Goal: Transaction & Acquisition: Purchase product/service

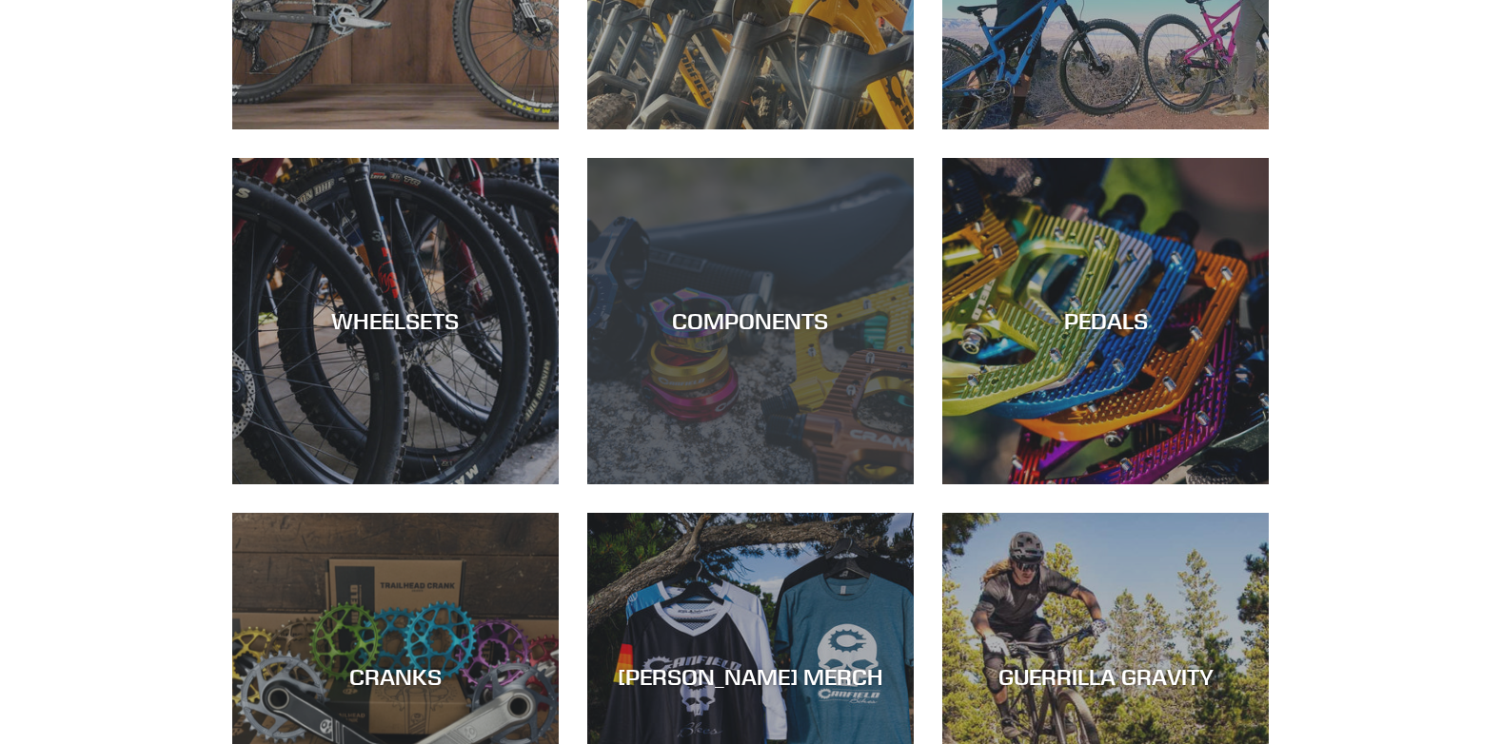
click at [720, 326] on div "COMPONENTS" at bounding box center [750, 321] width 326 height 28
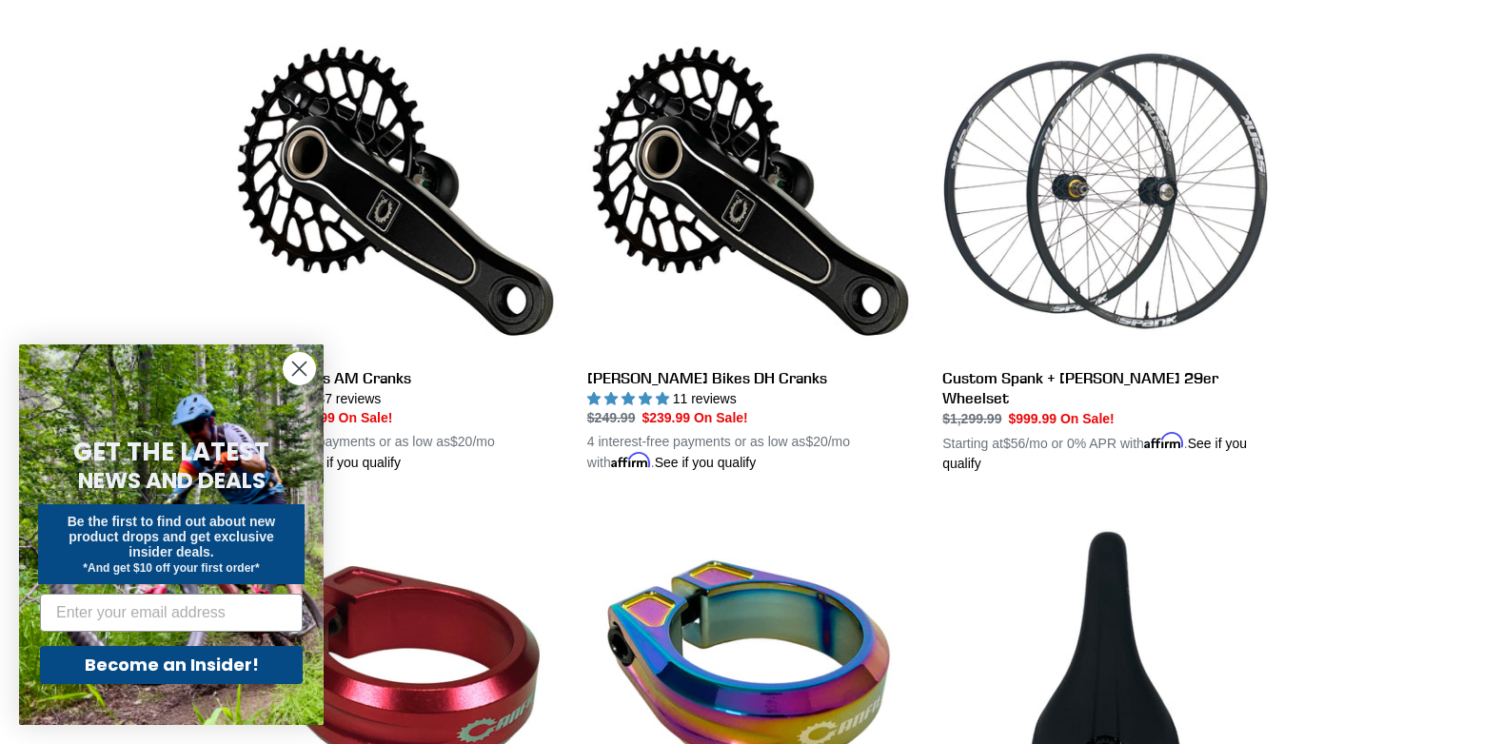
scroll to position [1142, 0]
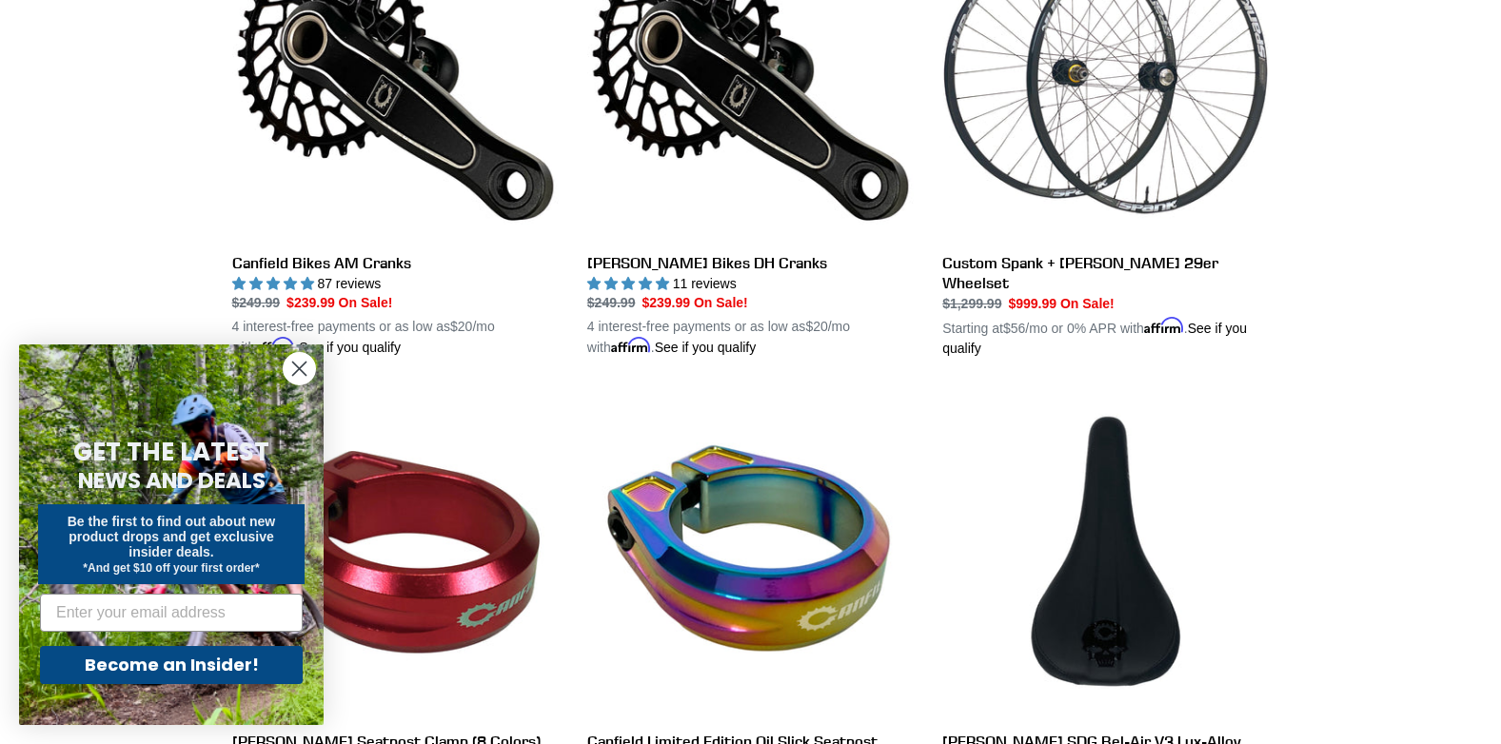
click at [300, 369] on icon "Close dialog" at bounding box center [299, 369] width 13 height 13
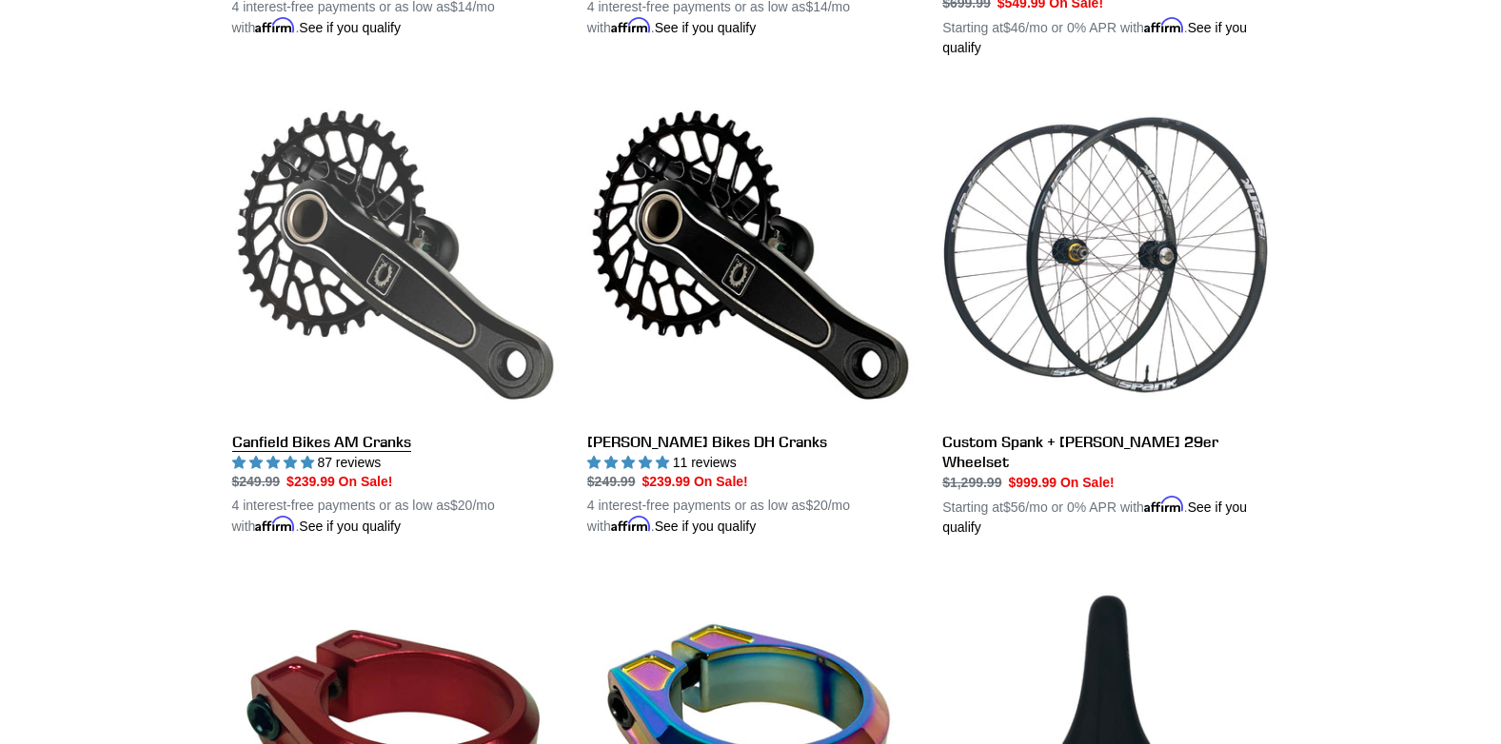
scroll to position [952, 0]
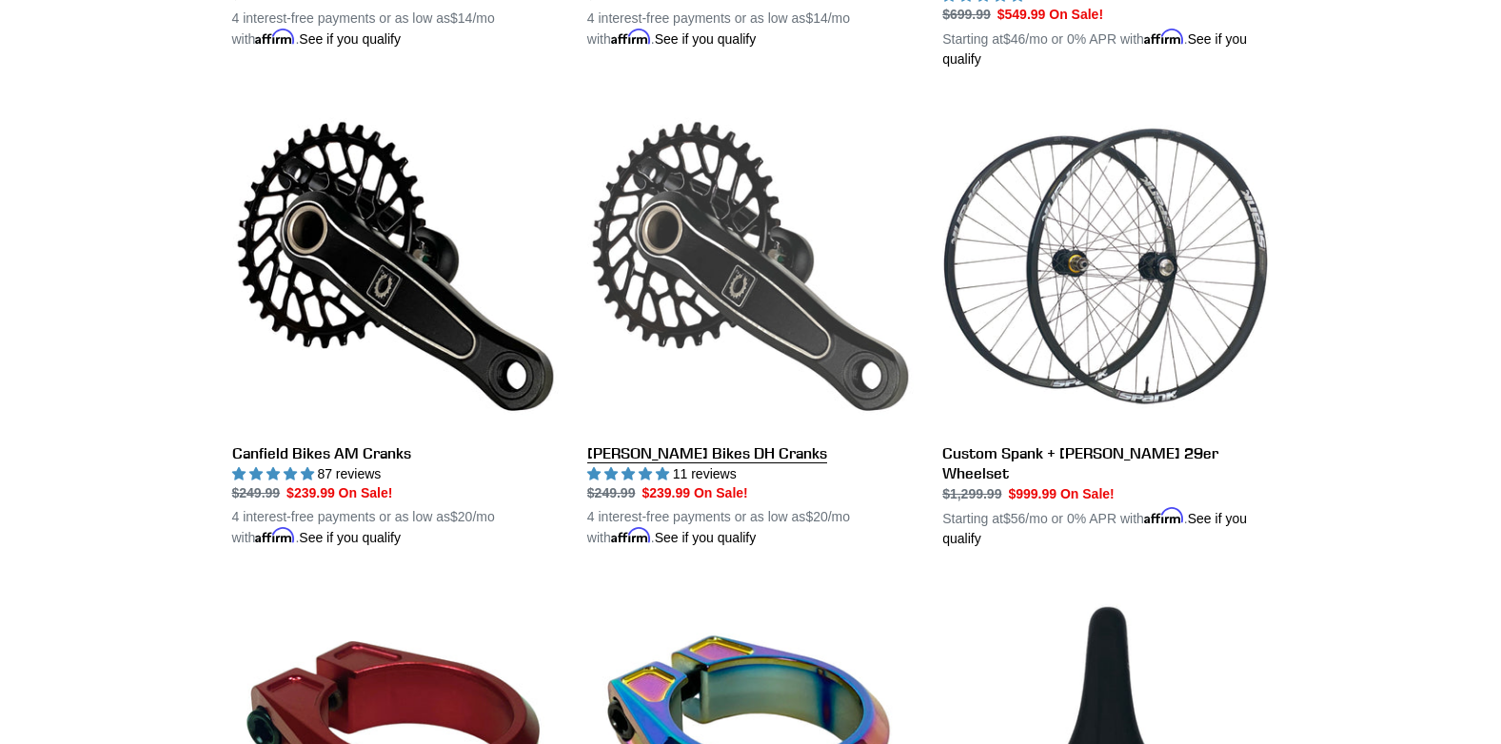
click at [643, 453] on link "[PERSON_NAME] Bikes DH Cranks" at bounding box center [750, 325] width 326 height 445
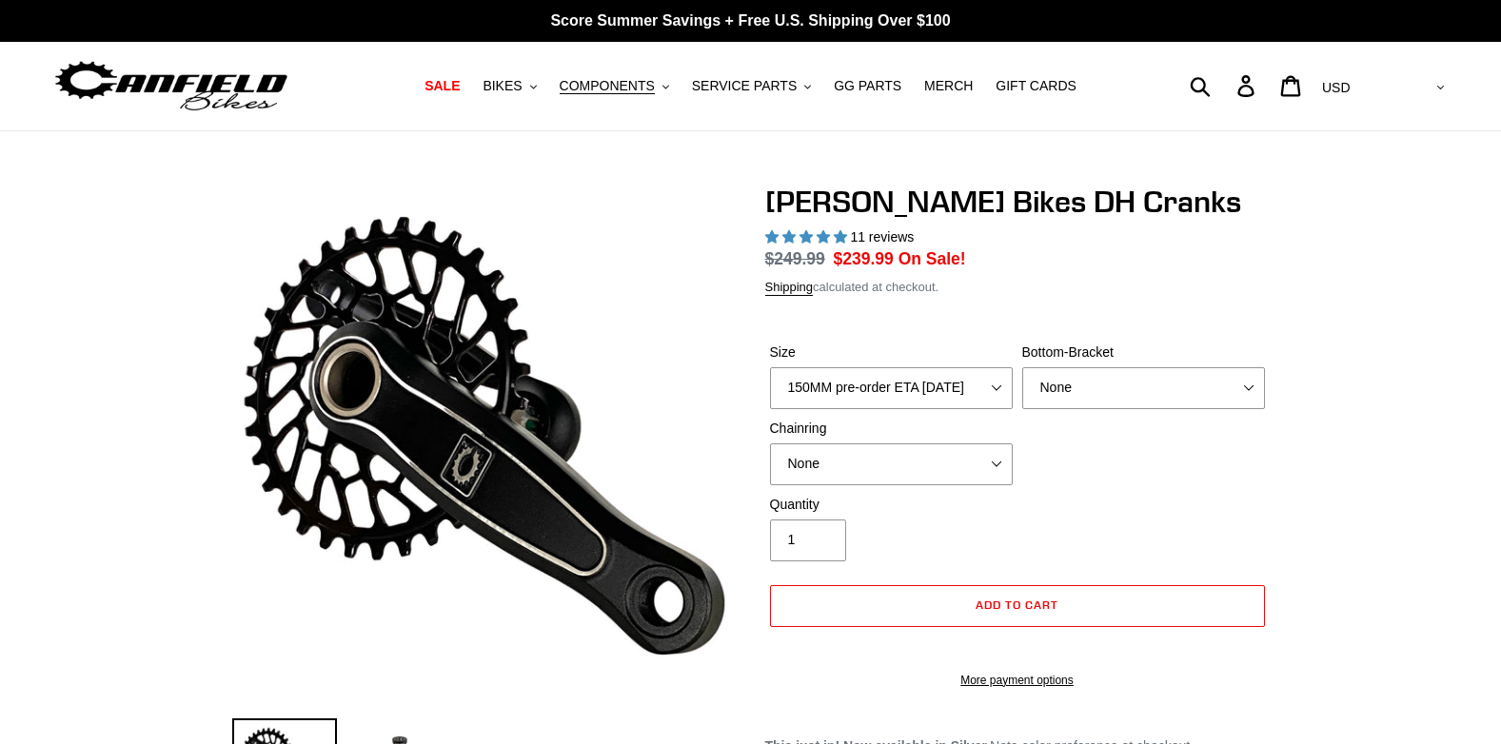
select select "highest-rating"
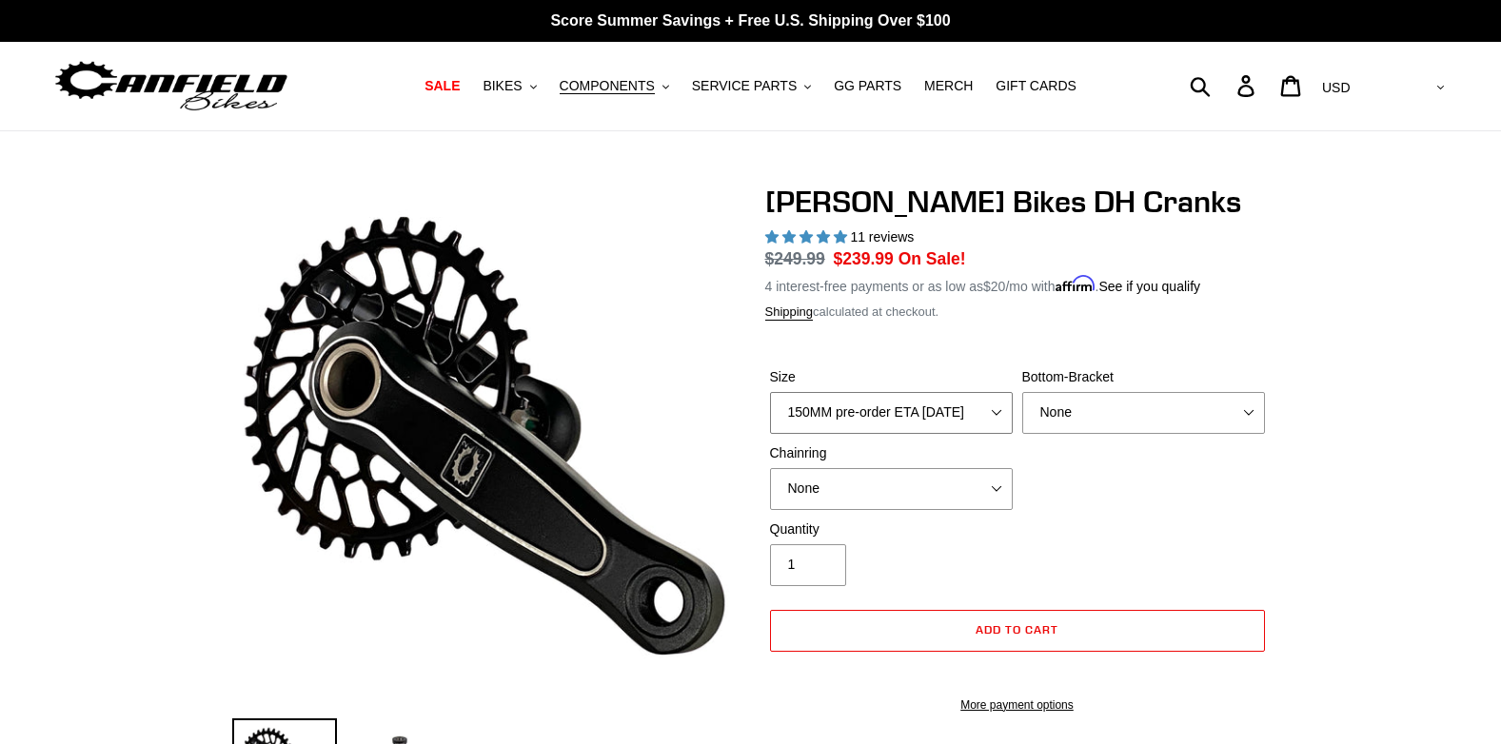
click at [997, 414] on select "150MM pre-order ETA 9/30/25 155MM pre-order ETA 9/30/25 160MM pre-order ETA 9/3…" at bounding box center [891, 413] width 243 height 42
select select "160MM pre-order ETA [DATE]"
click at [770, 392] on select "150MM pre-order ETA 9/30/25 155MM pre-order ETA 9/30/25 160MM pre-order ETA 9/3…" at bounding box center [891, 413] width 243 height 42
click at [996, 488] on select "None 34t Round" at bounding box center [891, 489] width 243 height 42
click at [1253, 412] on select "None BSA Threaded 83mm" at bounding box center [1143, 413] width 243 height 42
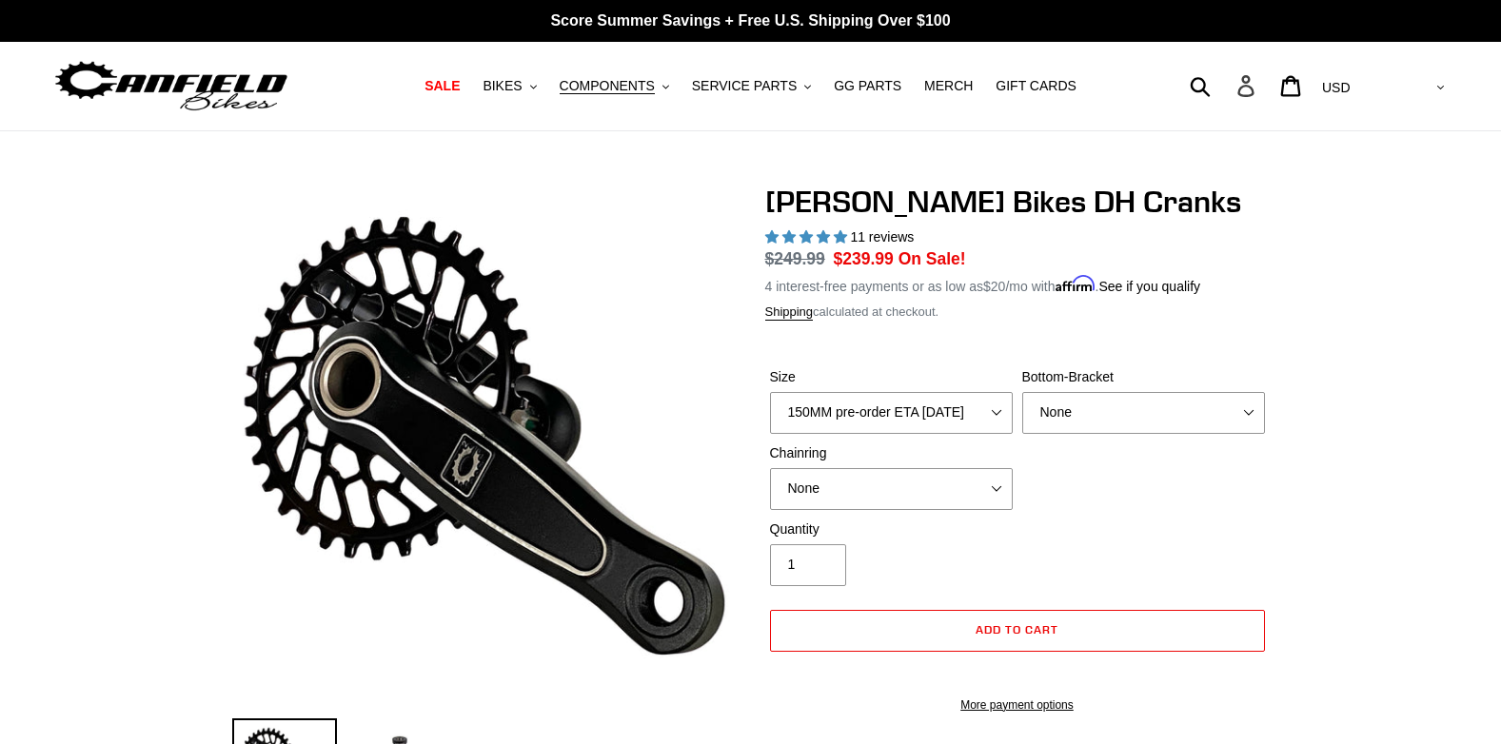
click at [1256, 84] on icon at bounding box center [1245, 86] width 21 height 22
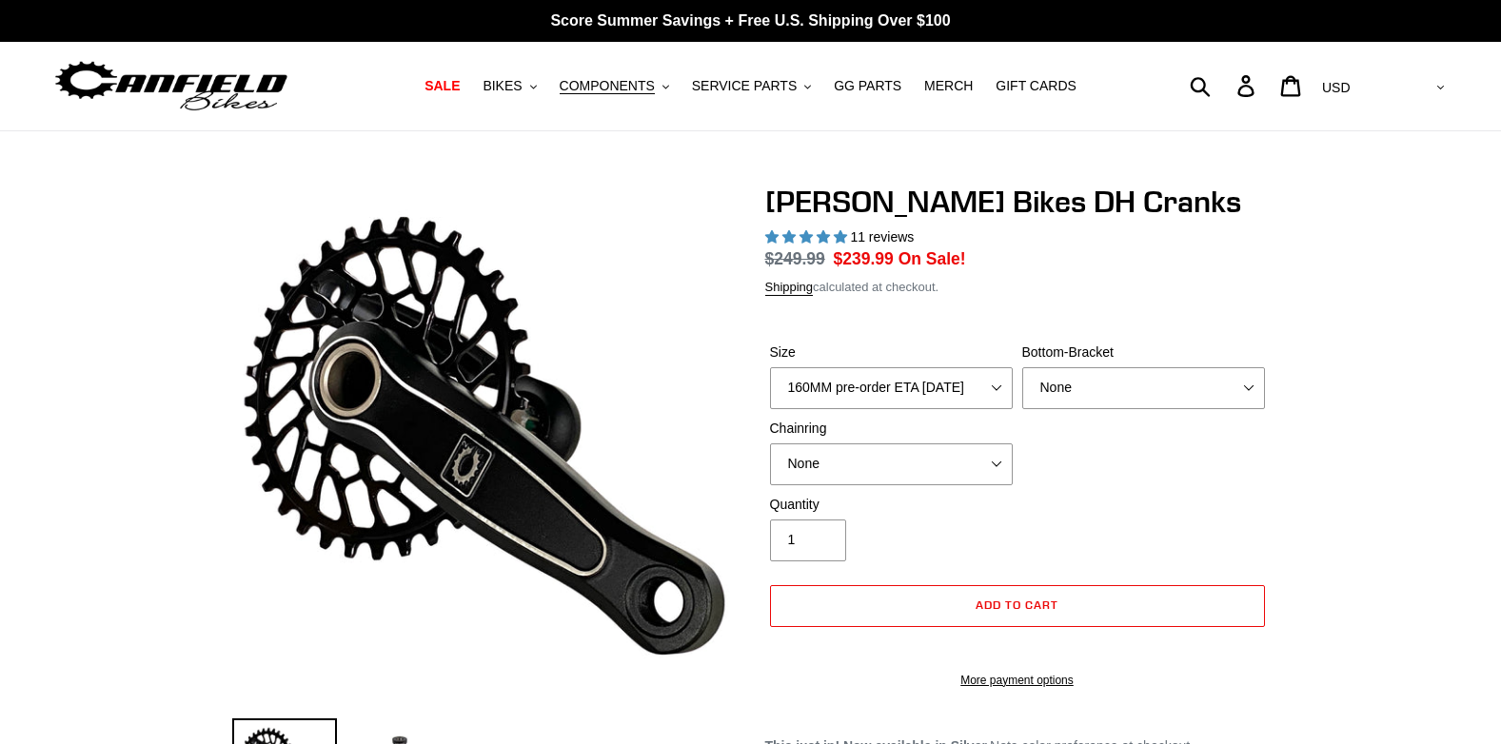
select select "highest-rating"
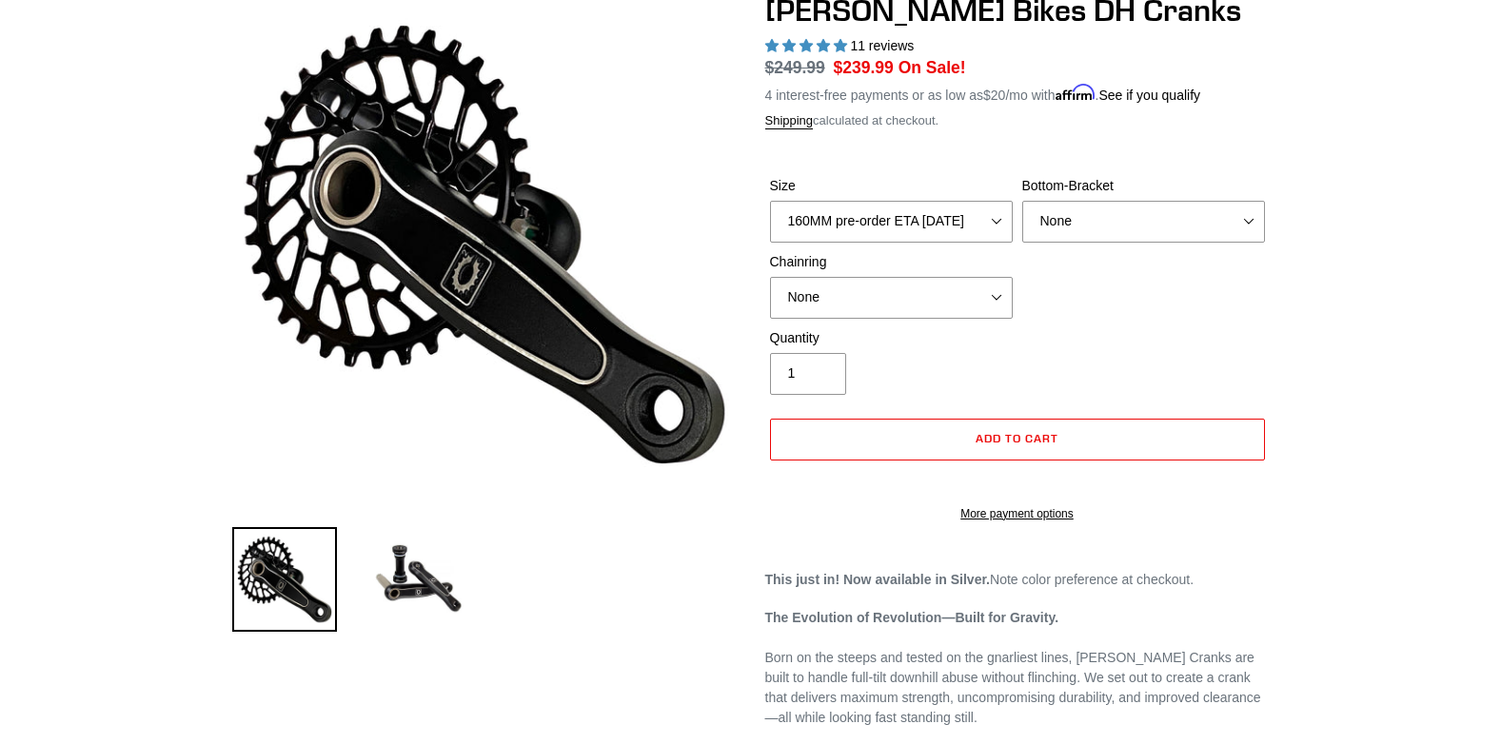
scroll to position [190, 0]
click at [1013, 439] on span "Add to cart" at bounding box center [1017, 439] width 83 height 14
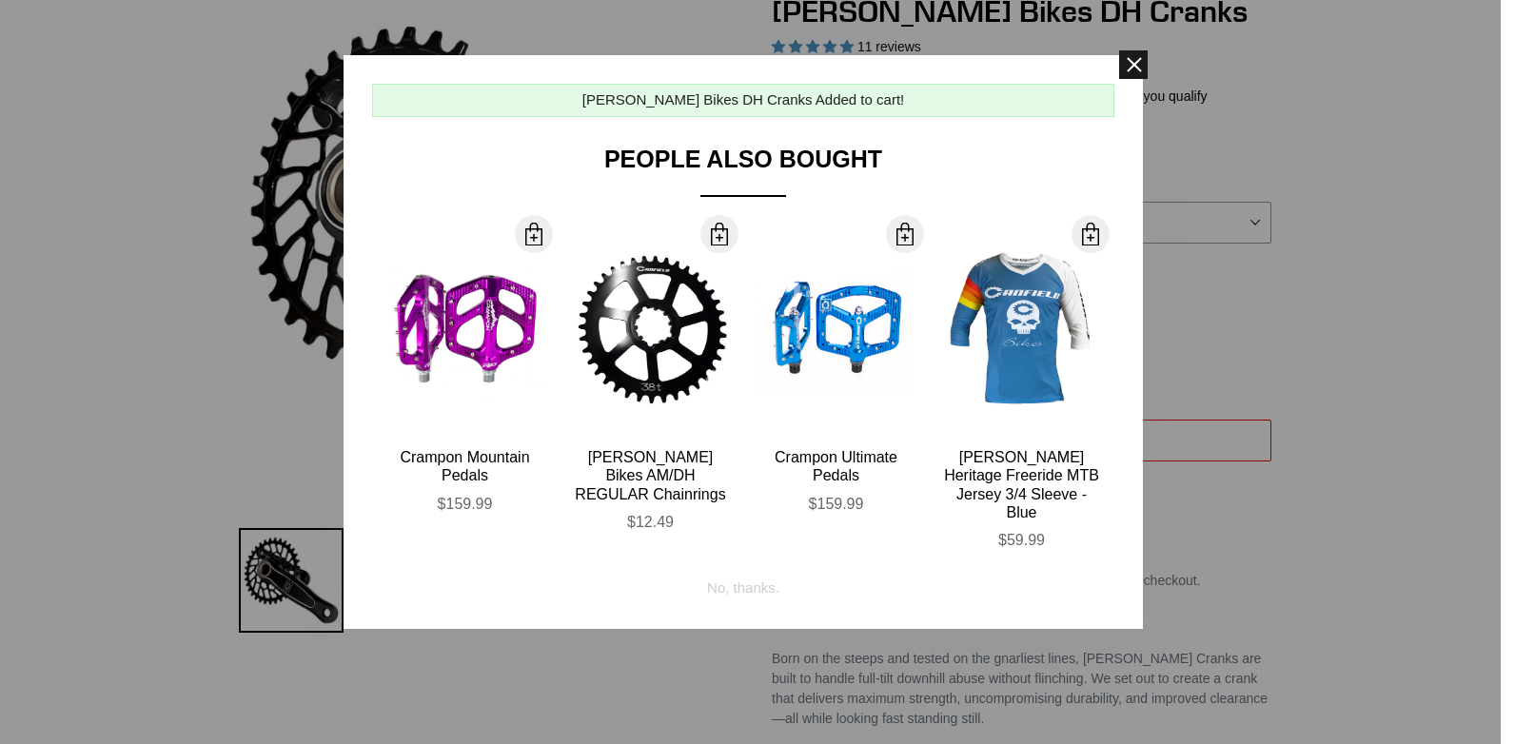
click at [1129, 63] on span at bounding box center [1133, 64] width 29 height 29
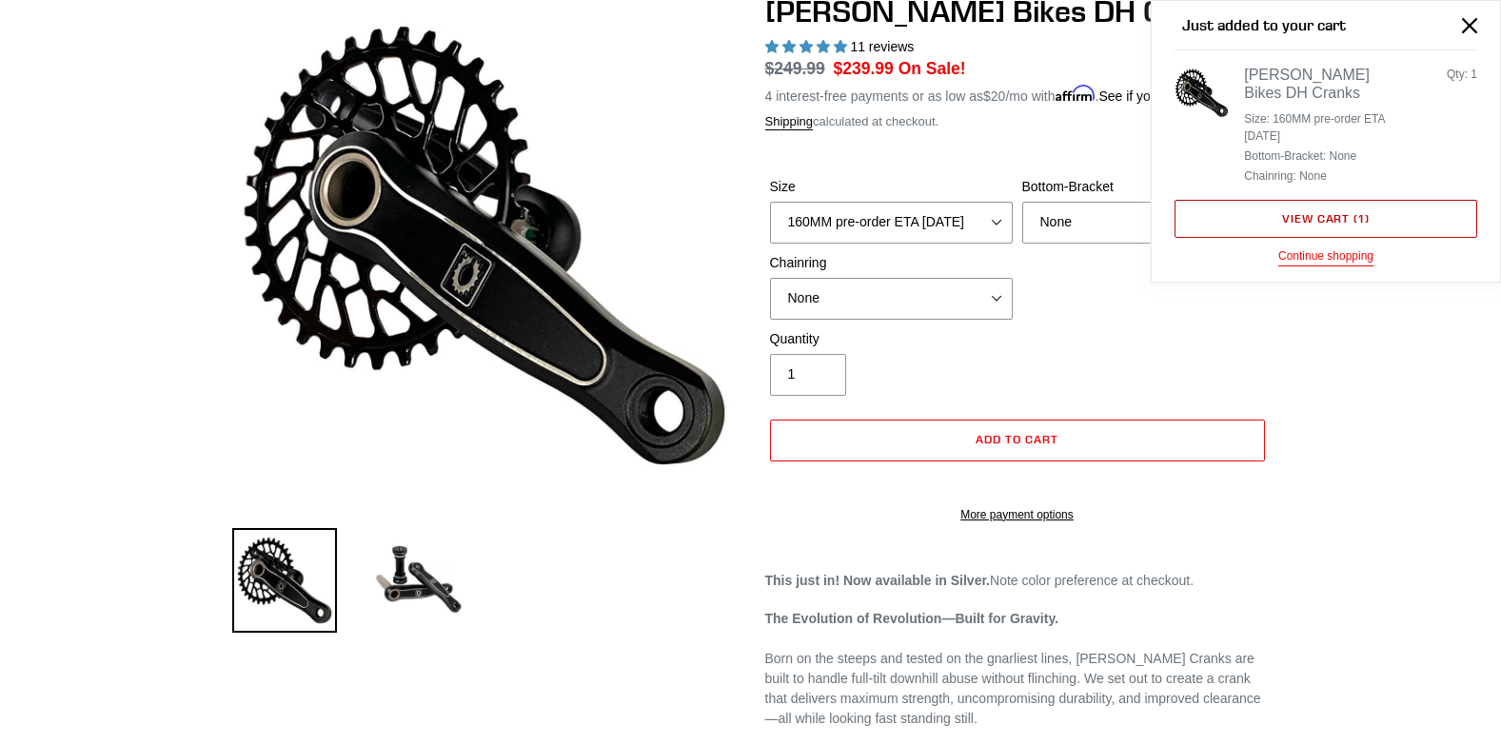
click at [1303, 220] on link "View cart ( 1 )" at bounding box center [1326, 219] width 303 height 38
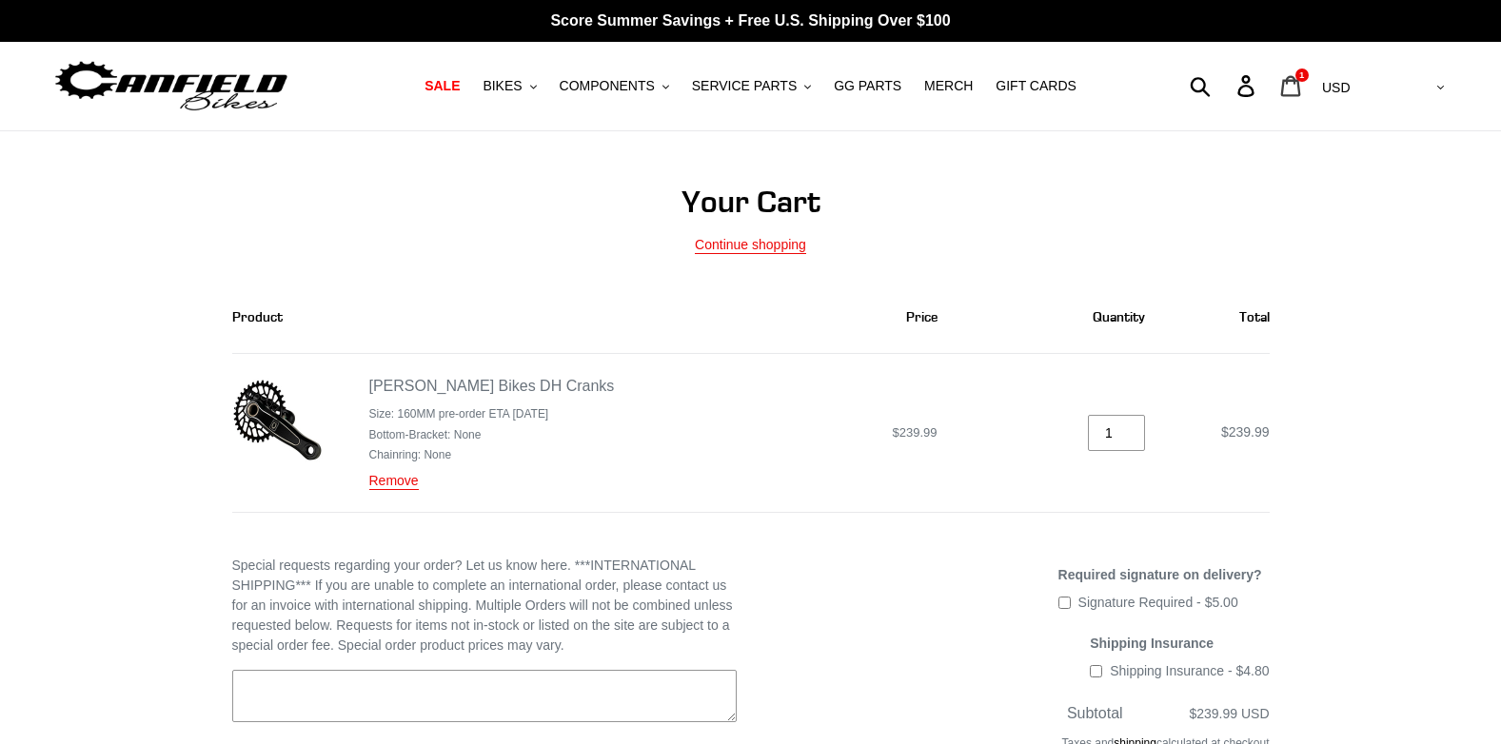
click at [1309, 76] on div "1 item" at bounding box center [1301, 75] width 13 height 13
click at [397, 486] on link "Remove" at bounding box center [393, 481] width 49 height 17
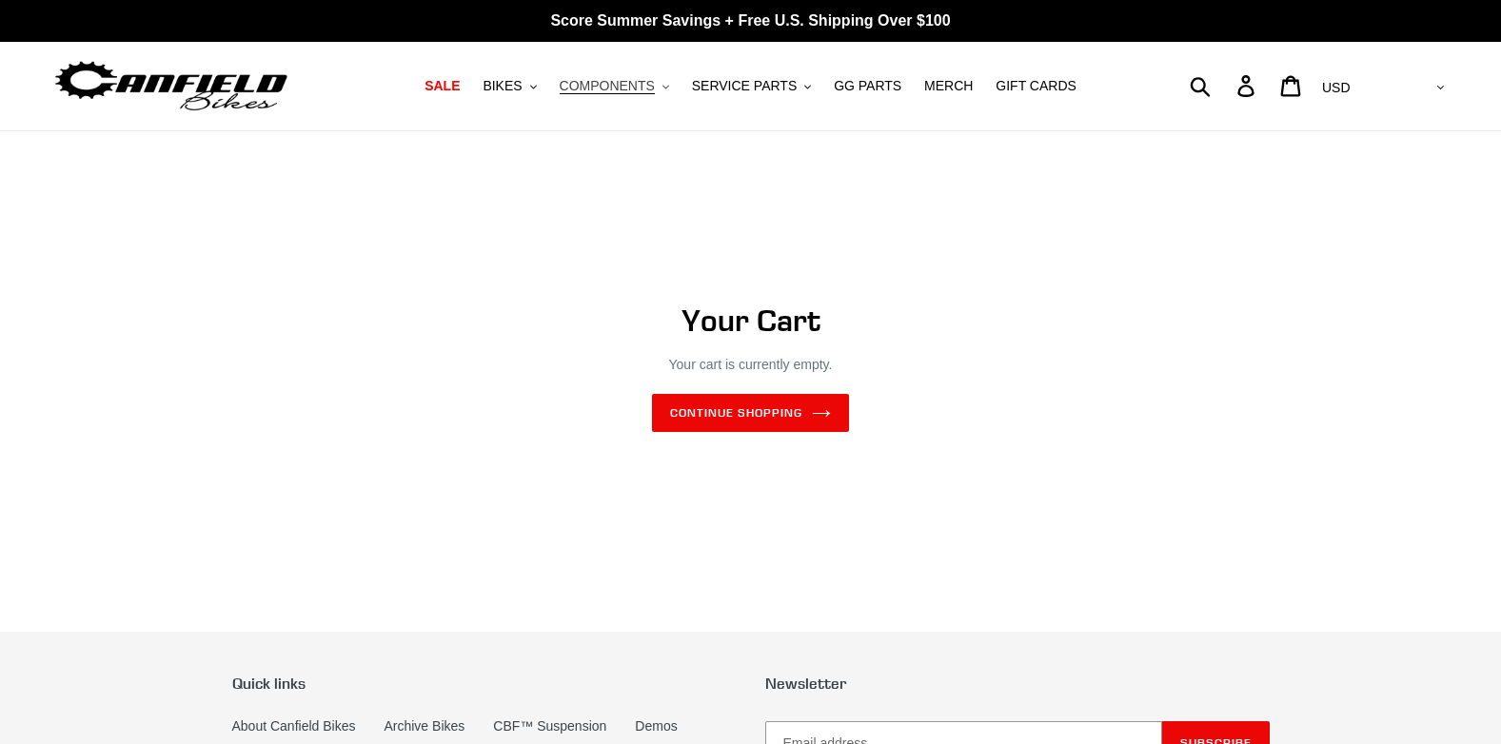
click at [653, 87] on span "COMPONENTS" at bounding box center [607, 86] width 95 height 16
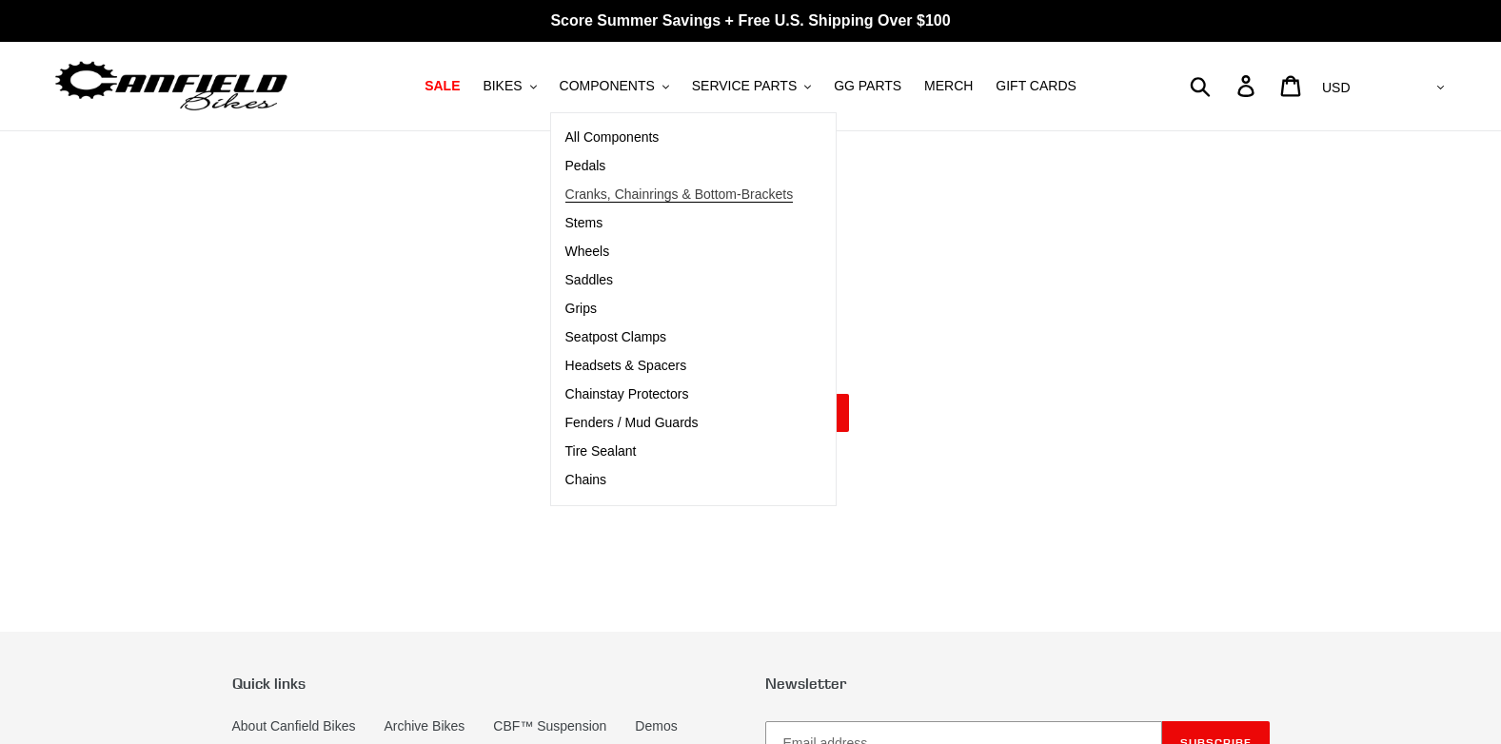
click at [651, 196] on span "Cranks, Chainrings & Bottom-Brackets" at bounding box center [679, 195] width 228 height 16
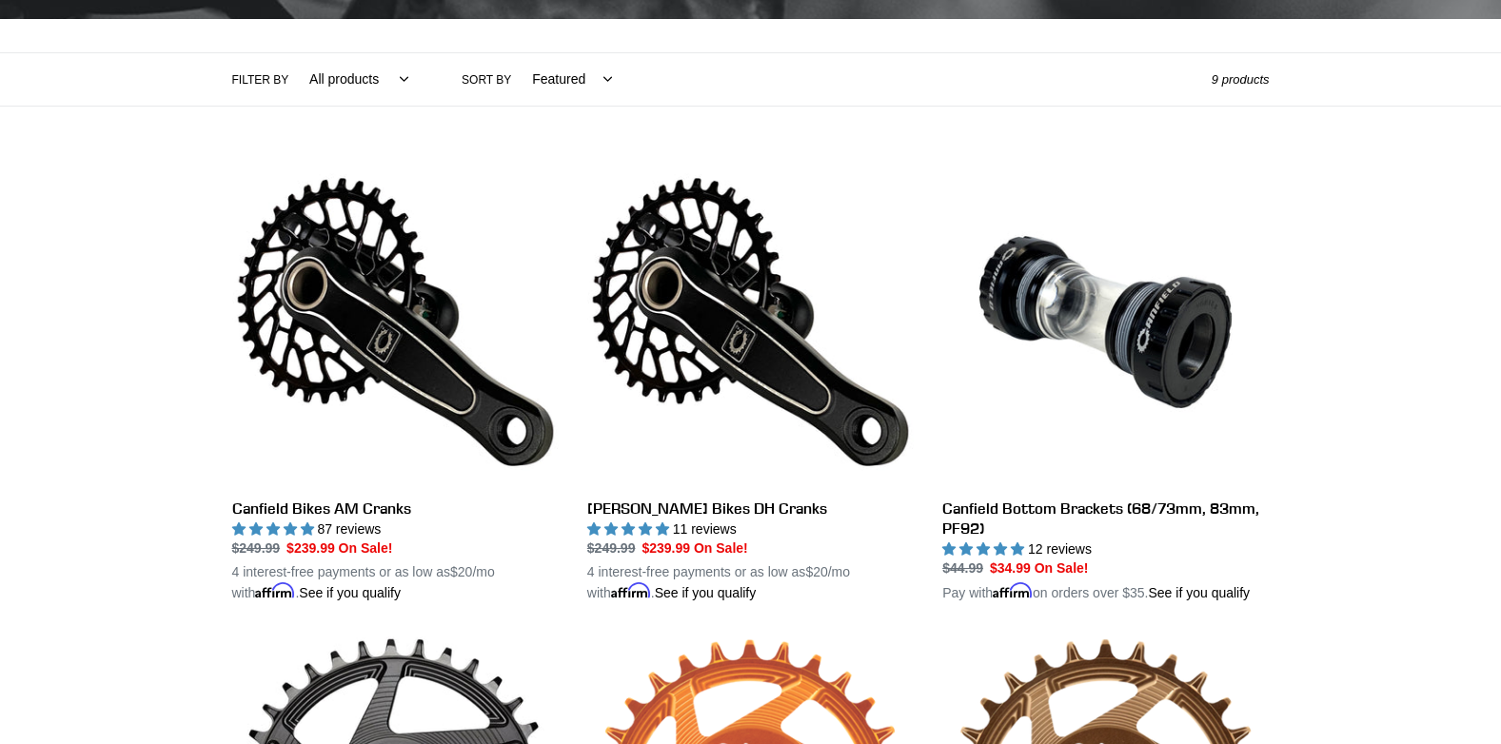
scroll to position [381, 0]
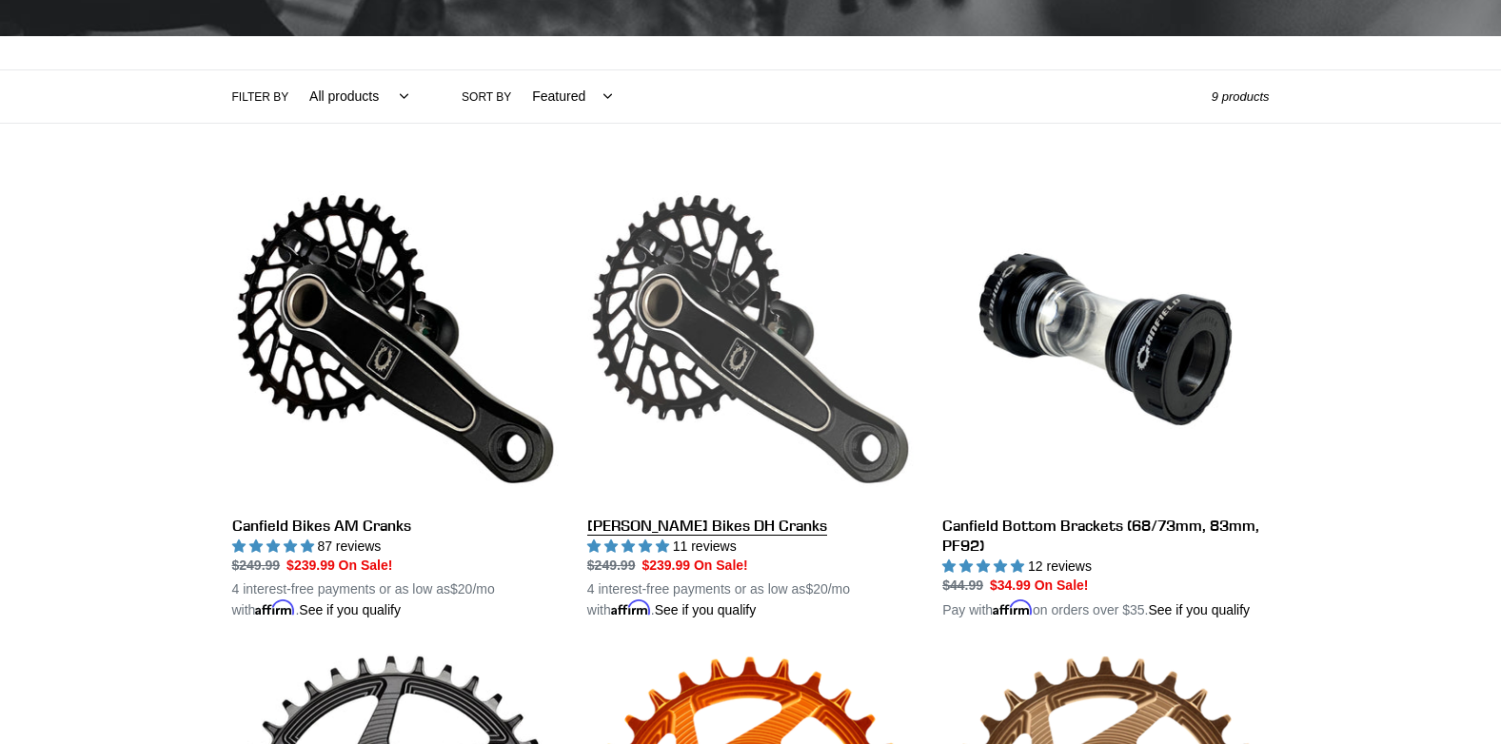
click at [699, 358] on link "Canfield Bikes DH Cranks" at bounding box center [750, 398] width 326 height 445
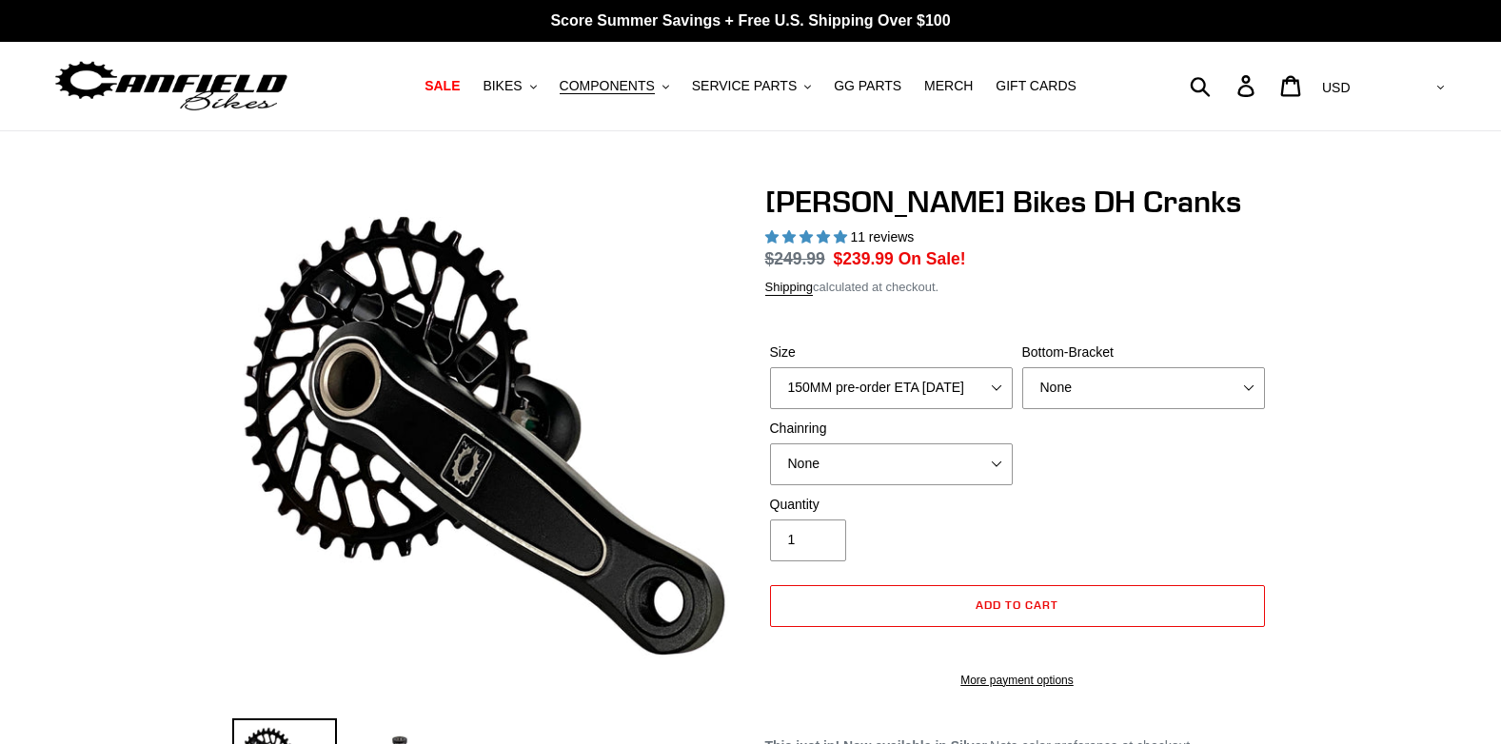
select select "highest-rating"
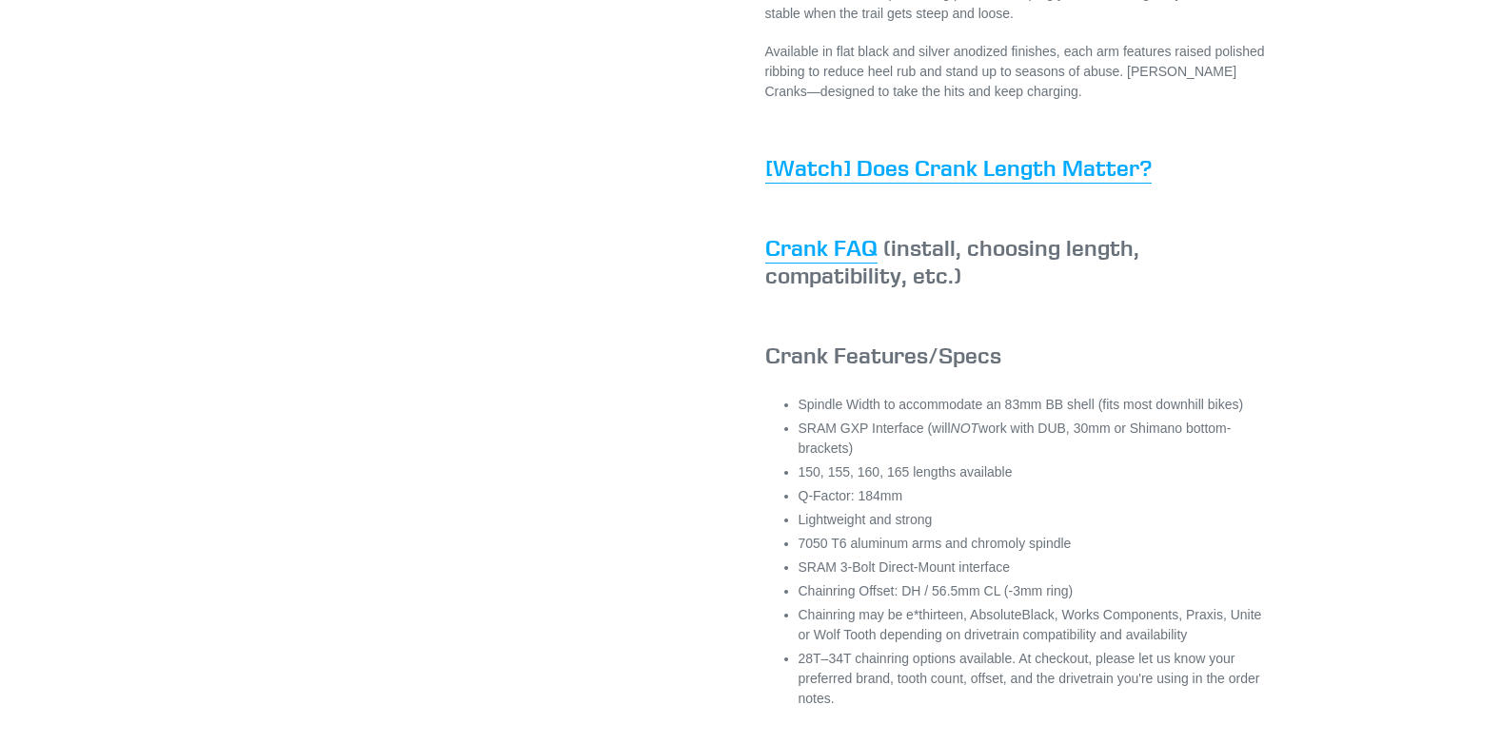
scroll to position [1047, 0]
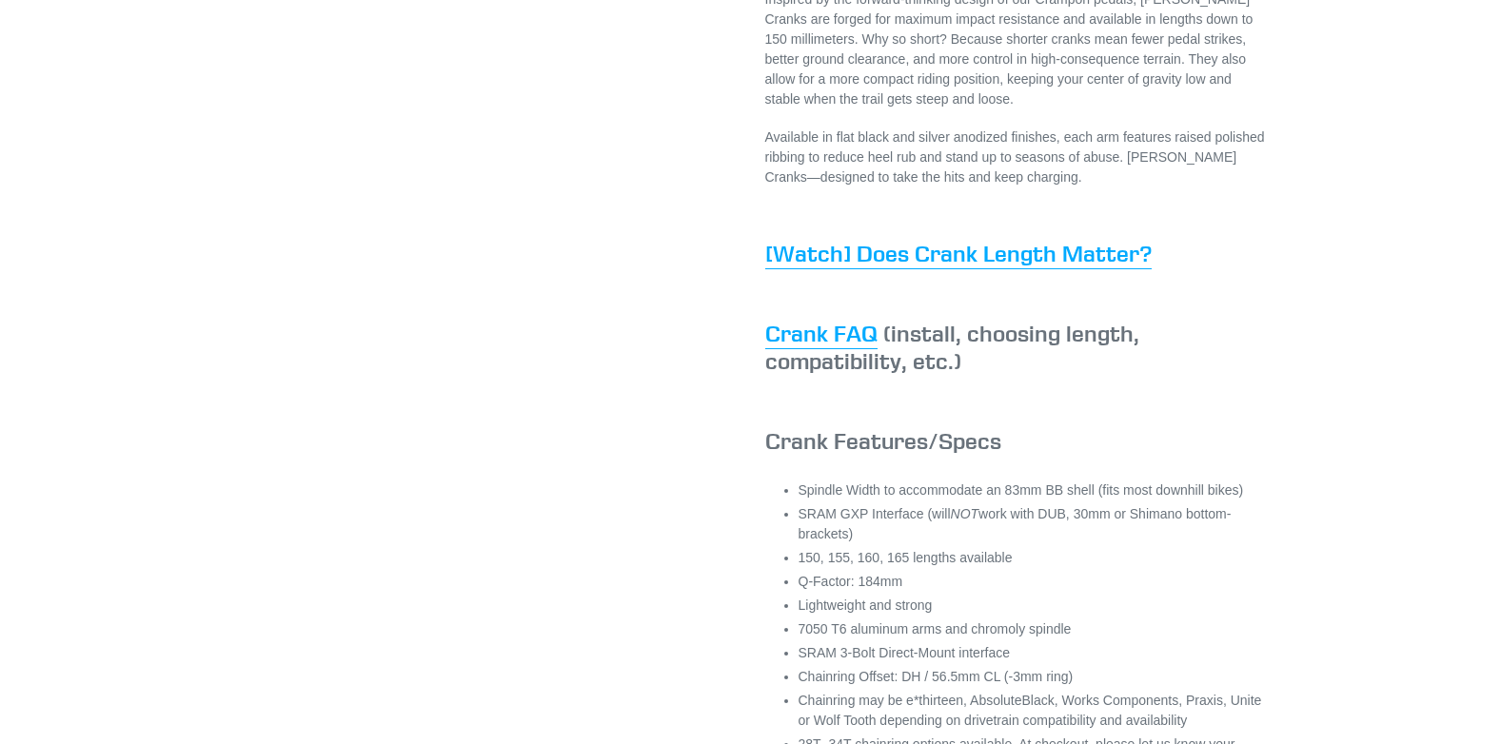
click at [820, 349] on link "Crank FAQ" at bounding box center [821, 334] width 112 height 30
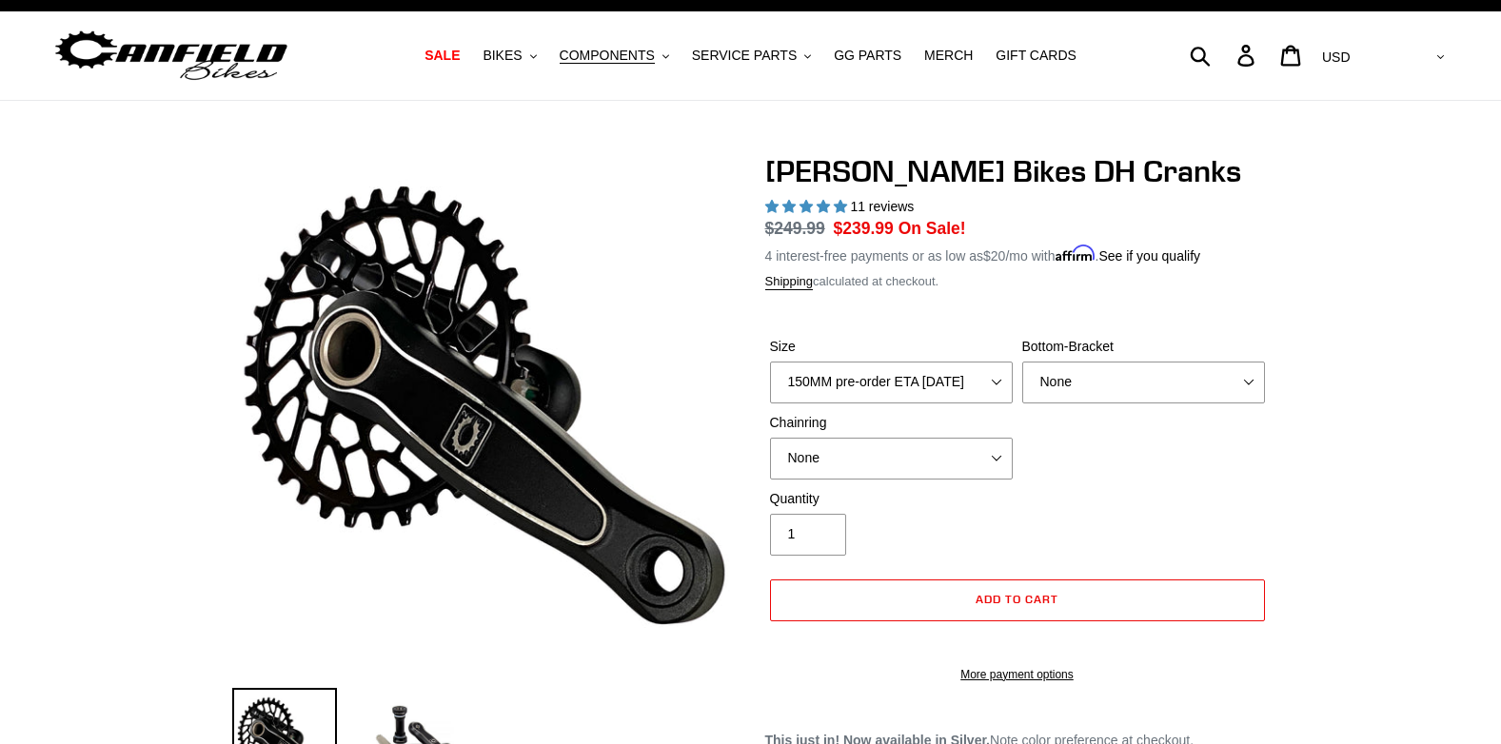
scroll to position [0, 0]
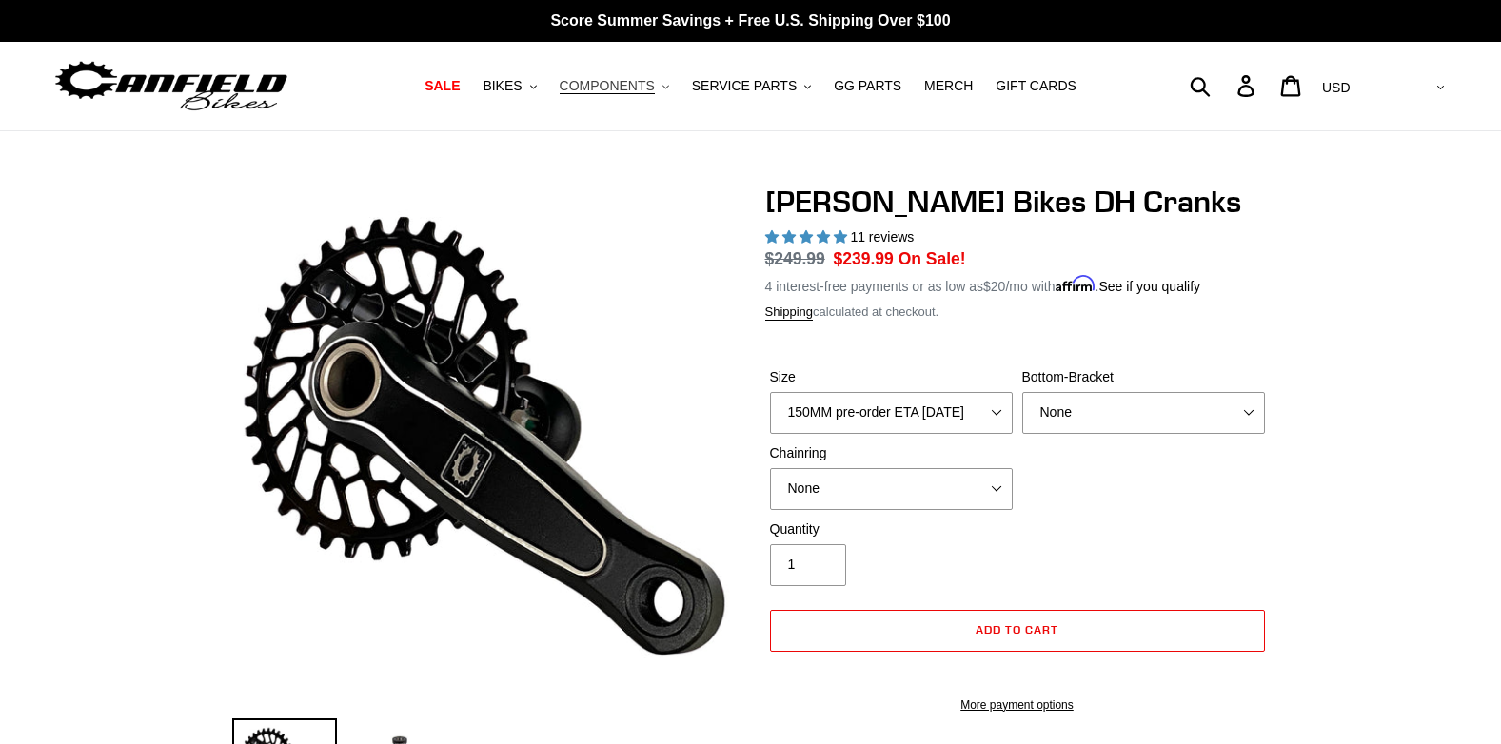
click at [631, 89] on span "COMPONENTS" at bounding box center [607, 86] width 95 height 16
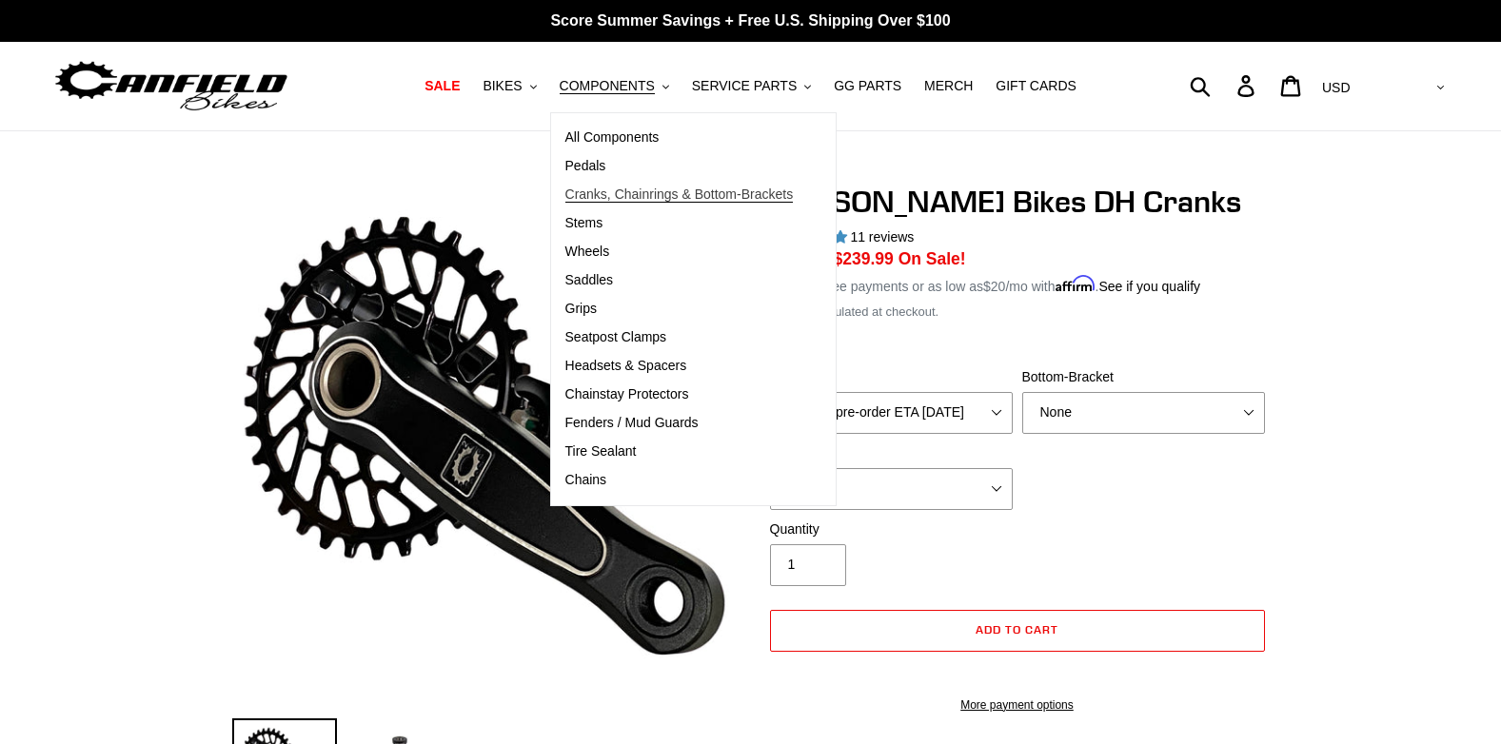
click at [663, 193] on span "Cranks, Chainrings & Bottom-Brackets" at bounding box center [679, 195] width 228 height 16
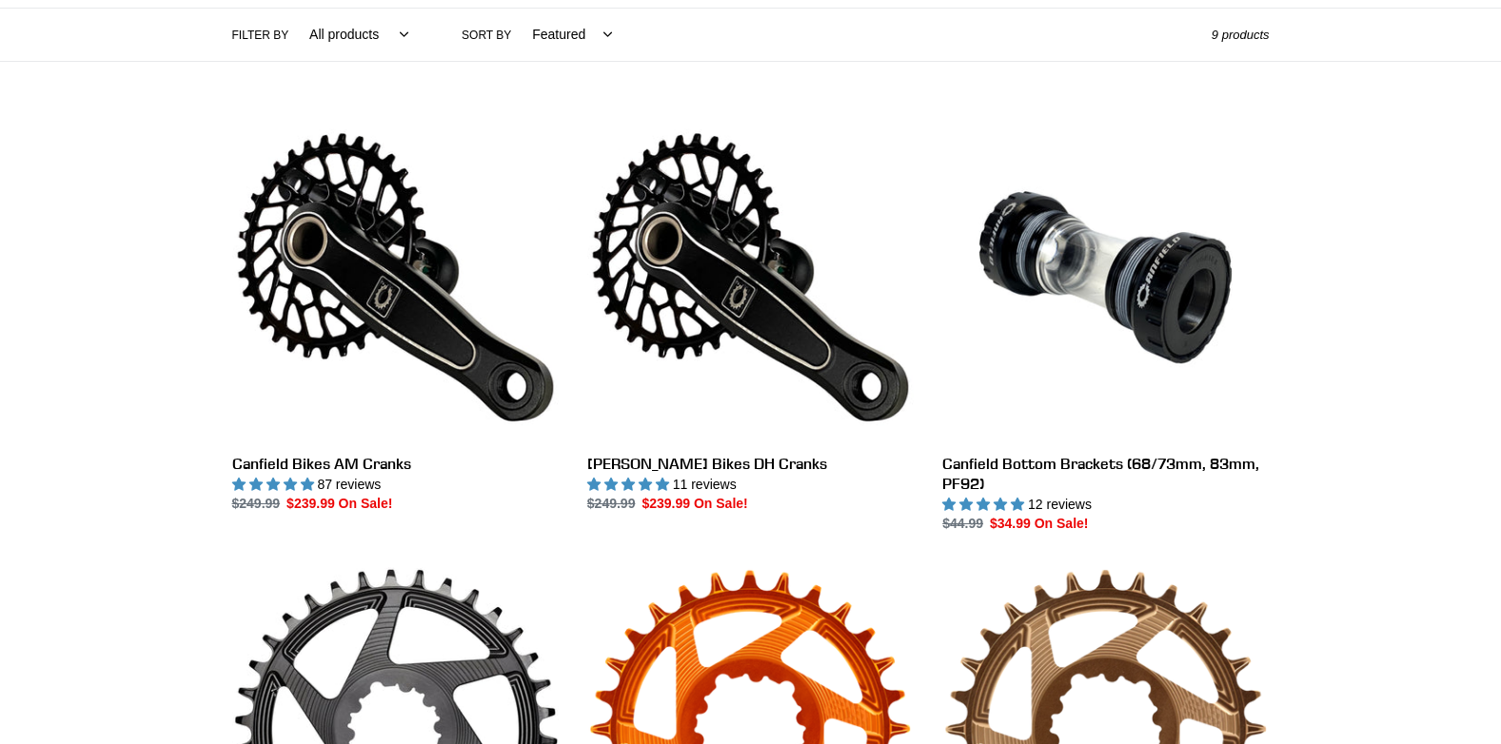
scroll to position [476, 0]
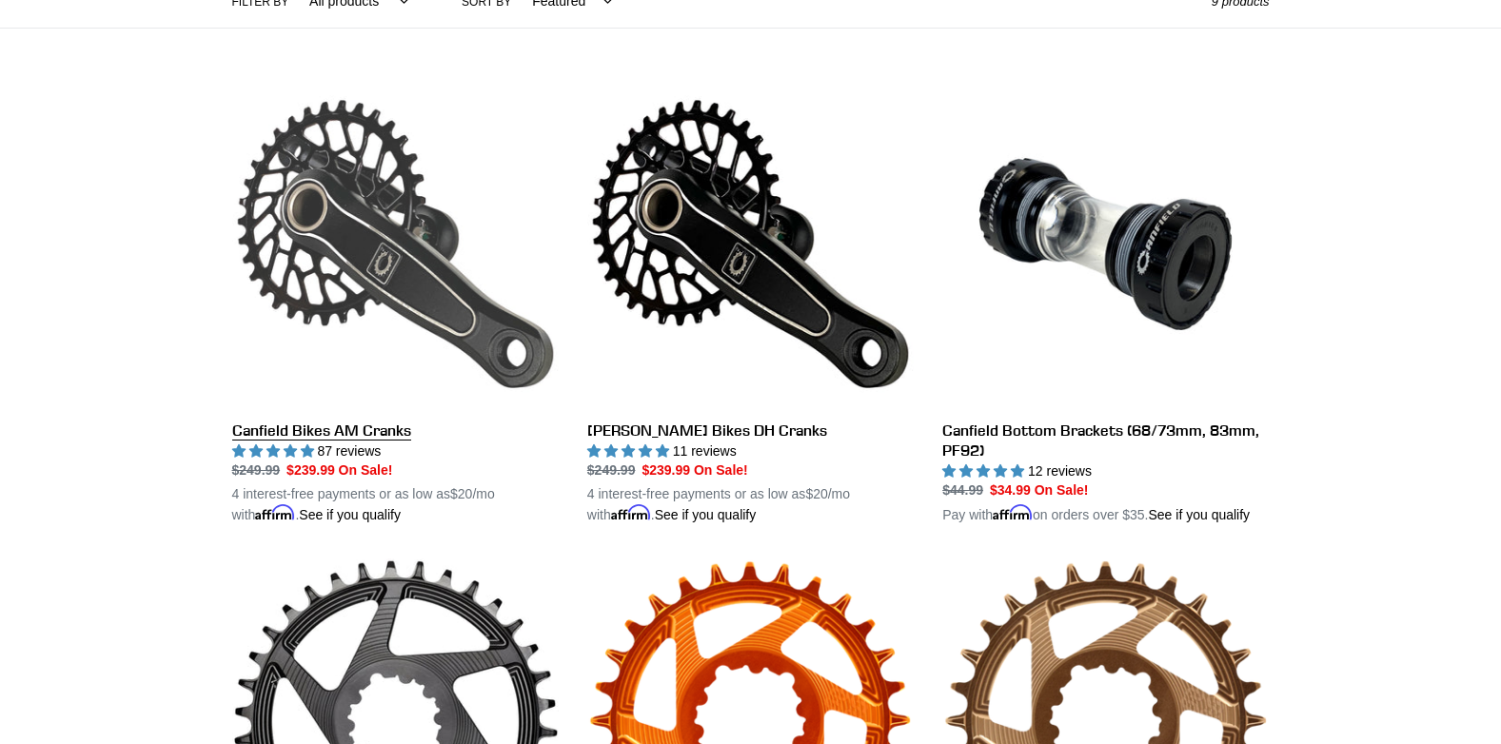
click at [344, 243] on link "Canfield Bikes AM Cranks" at bounding box center [395, 303] width 326 height 445
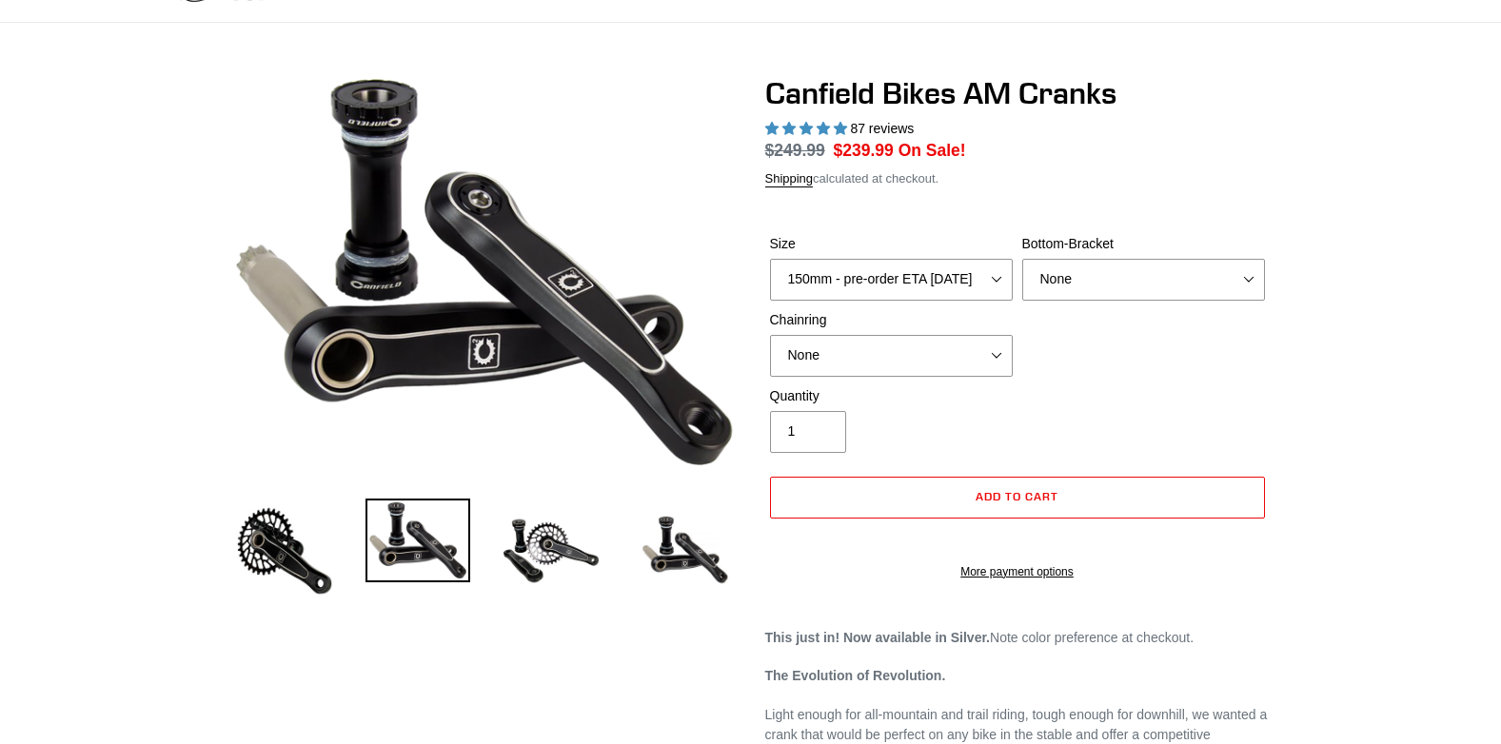
select select "highest-rating"
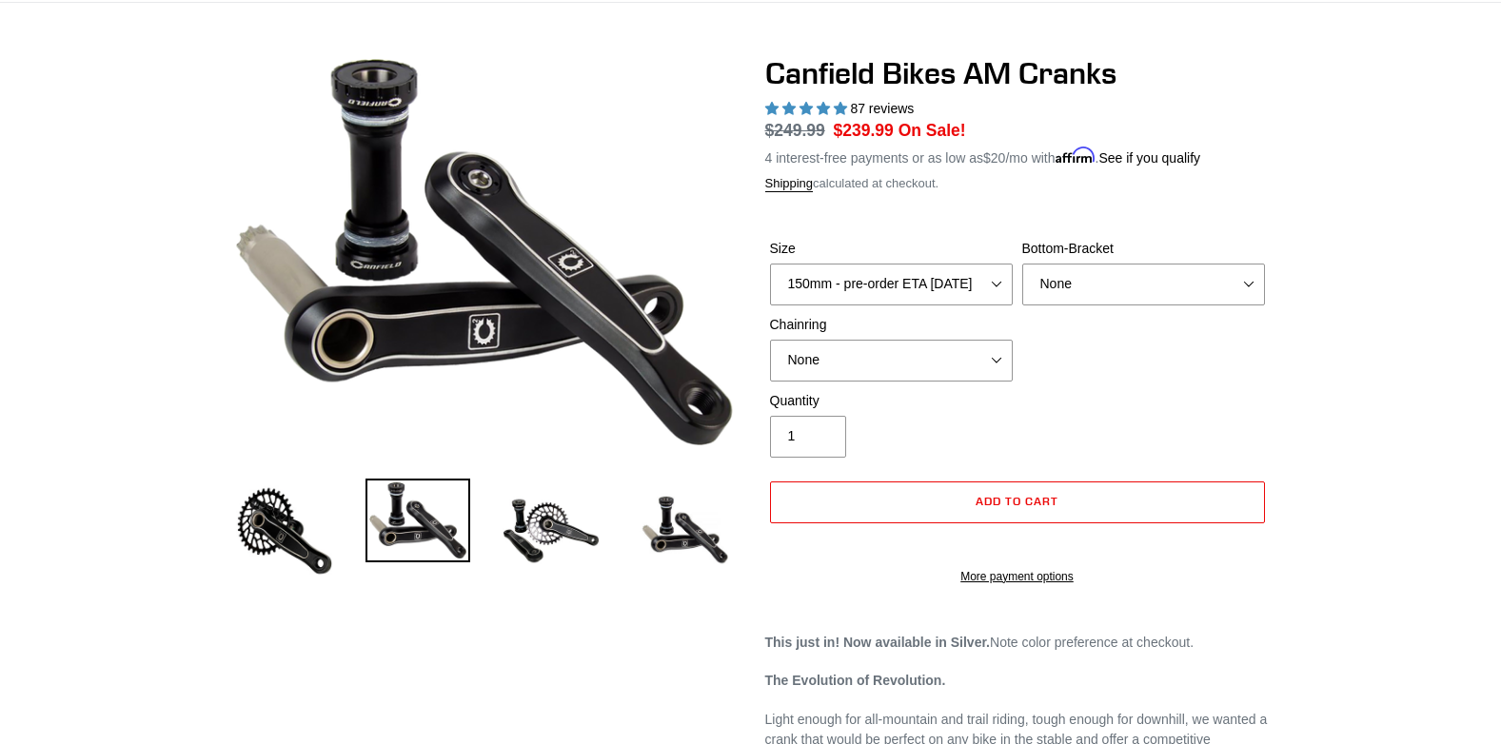
scroll to position [95, 0]
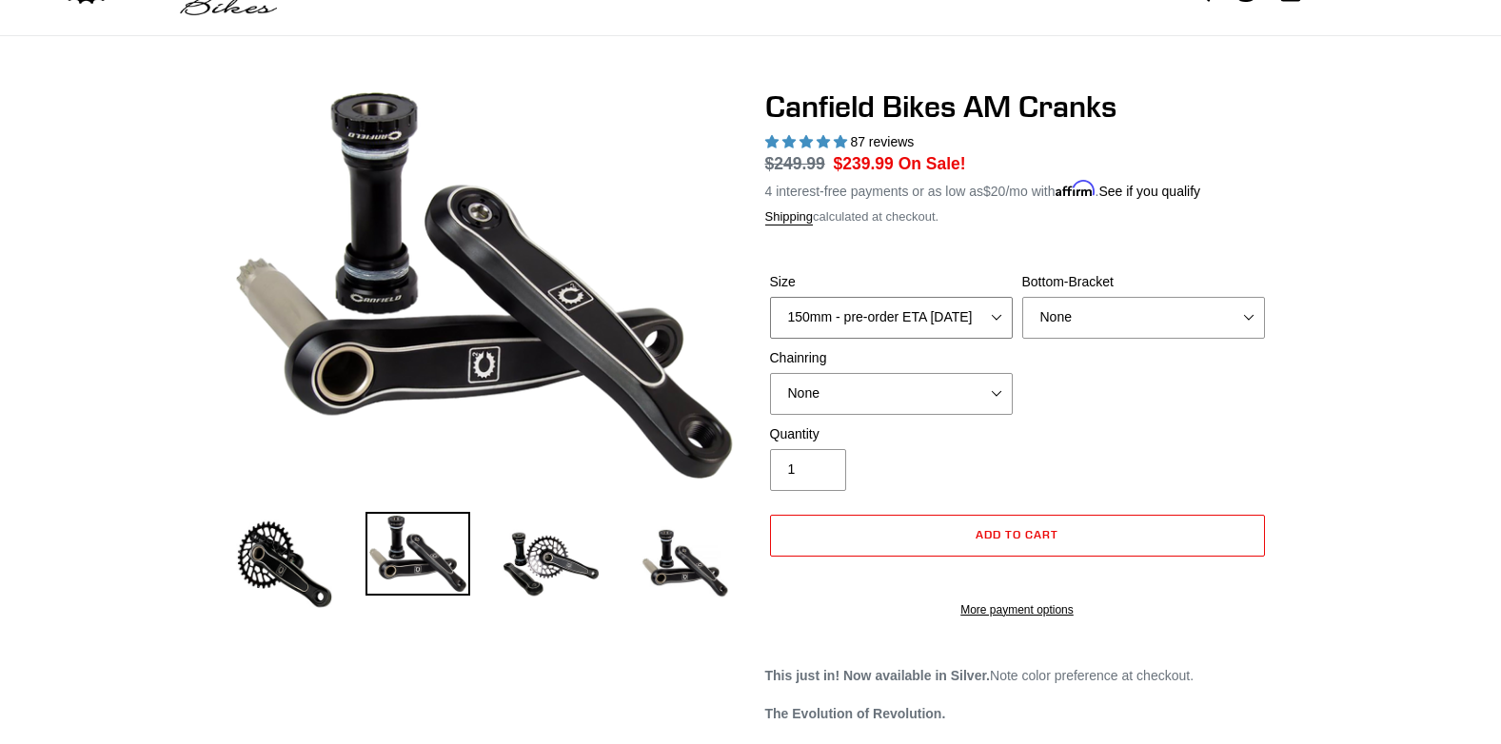
click at [995, 316] on select "150mm - pre-order ETA [DATE] 155mm - pre-order ETA [DATE] 160mm - pre-order ETA…" at bounding box center [891, 318] width 243 height 42
select select "160mm - pre-order ETA [DATE]"
click at [770, 297] on select "150mm - pre-order ETA [DATE] 155mm - pre-order ETA [DATE] 160mm - pre-order ETA…" at bounding box center [891, 318] width 243 height 42
click at [1252, 317] on select "None BSA Threaded 68/73mm Press Fit PF92" at bounding box center [1143, 318] width 243 height 42
select select "BSA Threaded 68/73mm"
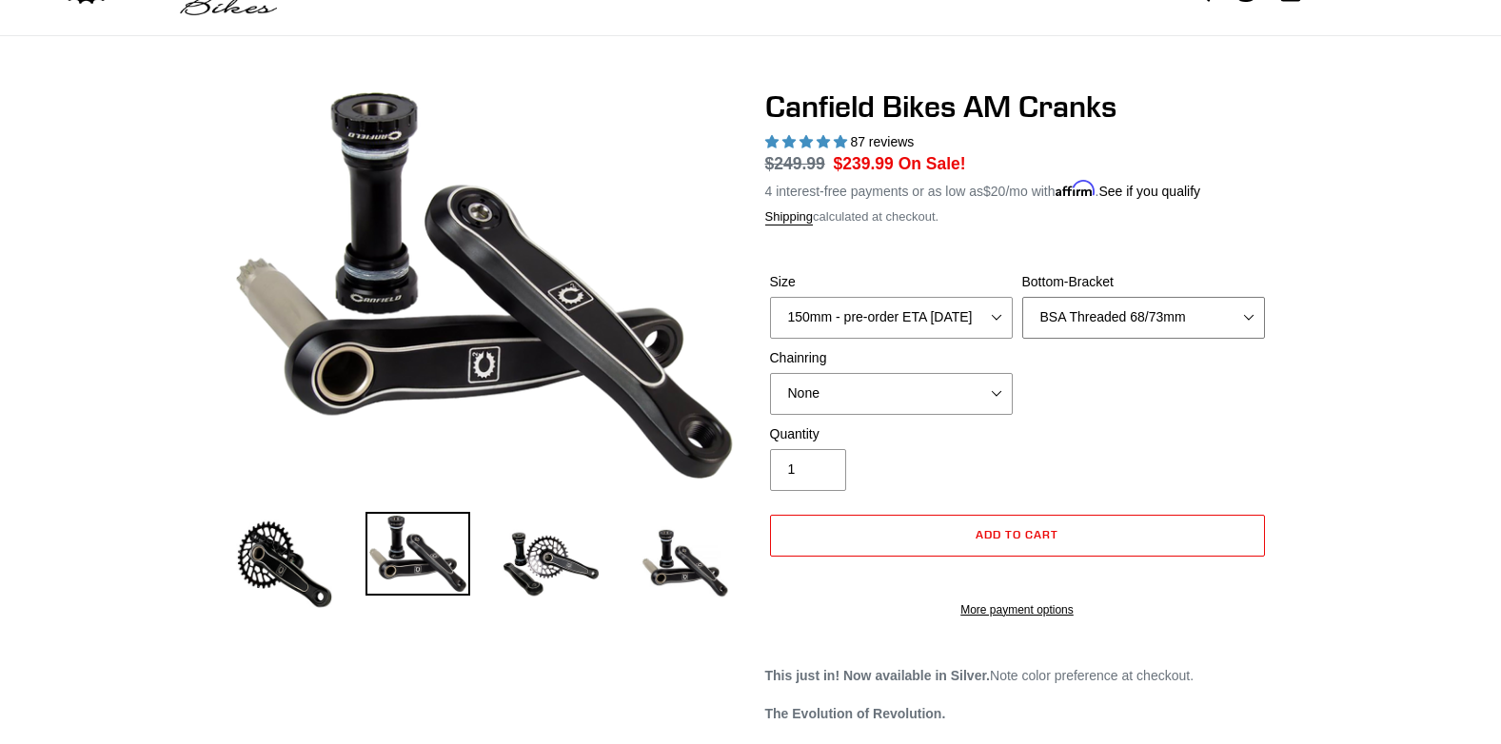
click at [1022, 297] on select "None BSA Threaded 68/73mm Press Fit PF92" at bounding box center [1143, 318] width 243 height 42
click at [990, 390] on select "None 30t Round (Boost 148) 30t Oval (Boost 148) 32t Round (Boost 148) 32t Oval …" at bounding box center [891, 394] width 243 height 42
click at [996, 389] on select "None 30t Round (Boost 148) 30t Oval (Boost 148) 32t Round (Boost 148) 32t Oval …" at bounding box center [891, 394] width 243 height 42
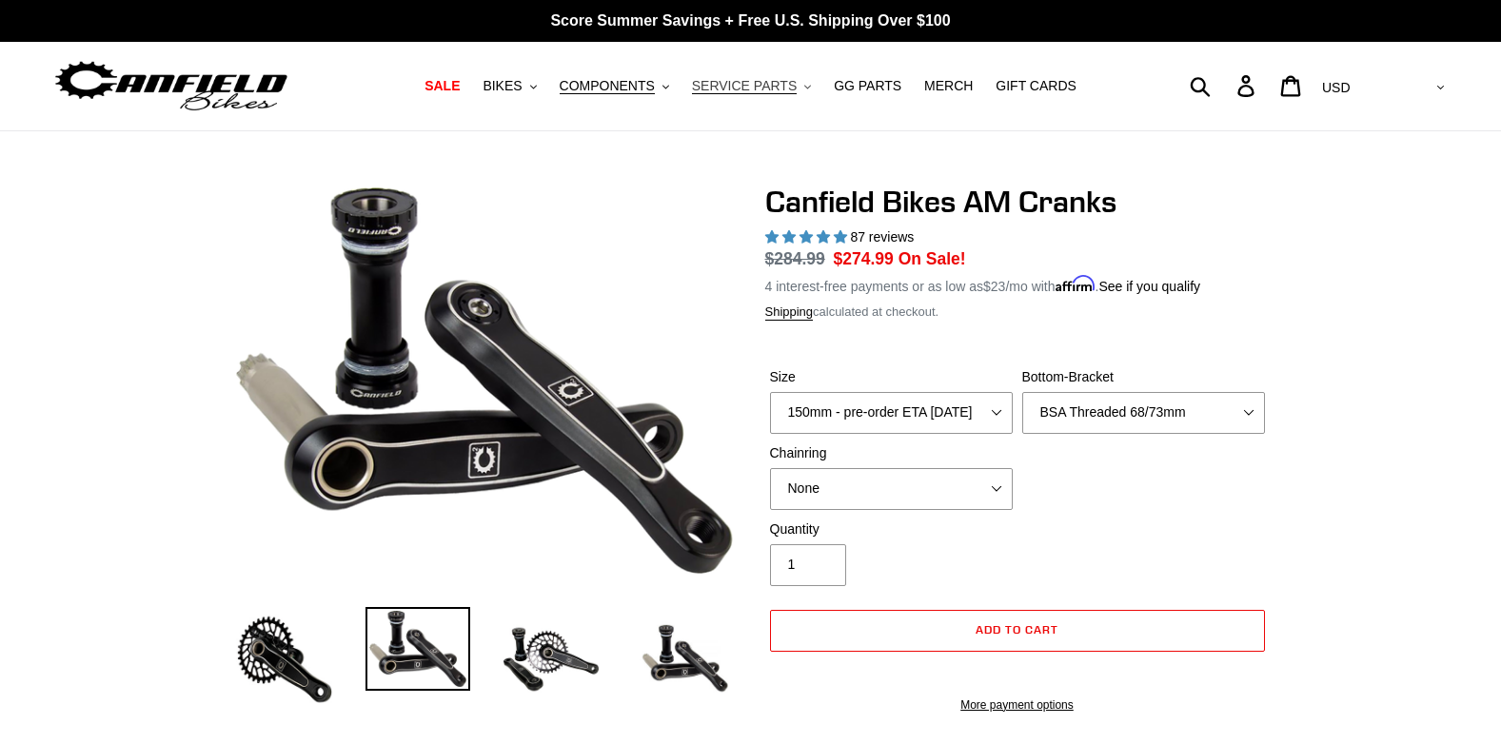
click at [734, 89] on span "SERVICE PARTS" at bounding box center [744, 86] width 105 height 16
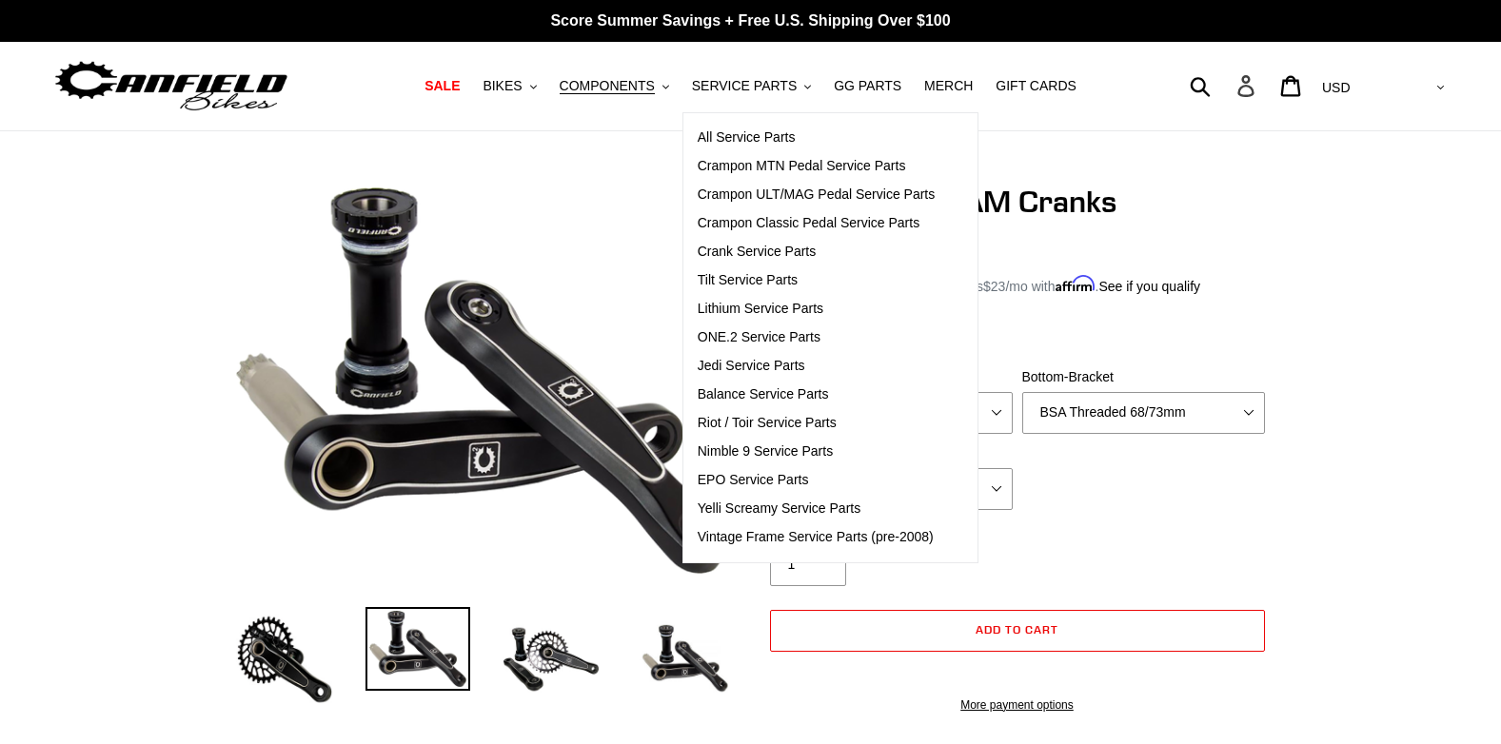
click at [1256, 89] on icon at bounding box center [1245, 86] width 21 height 22
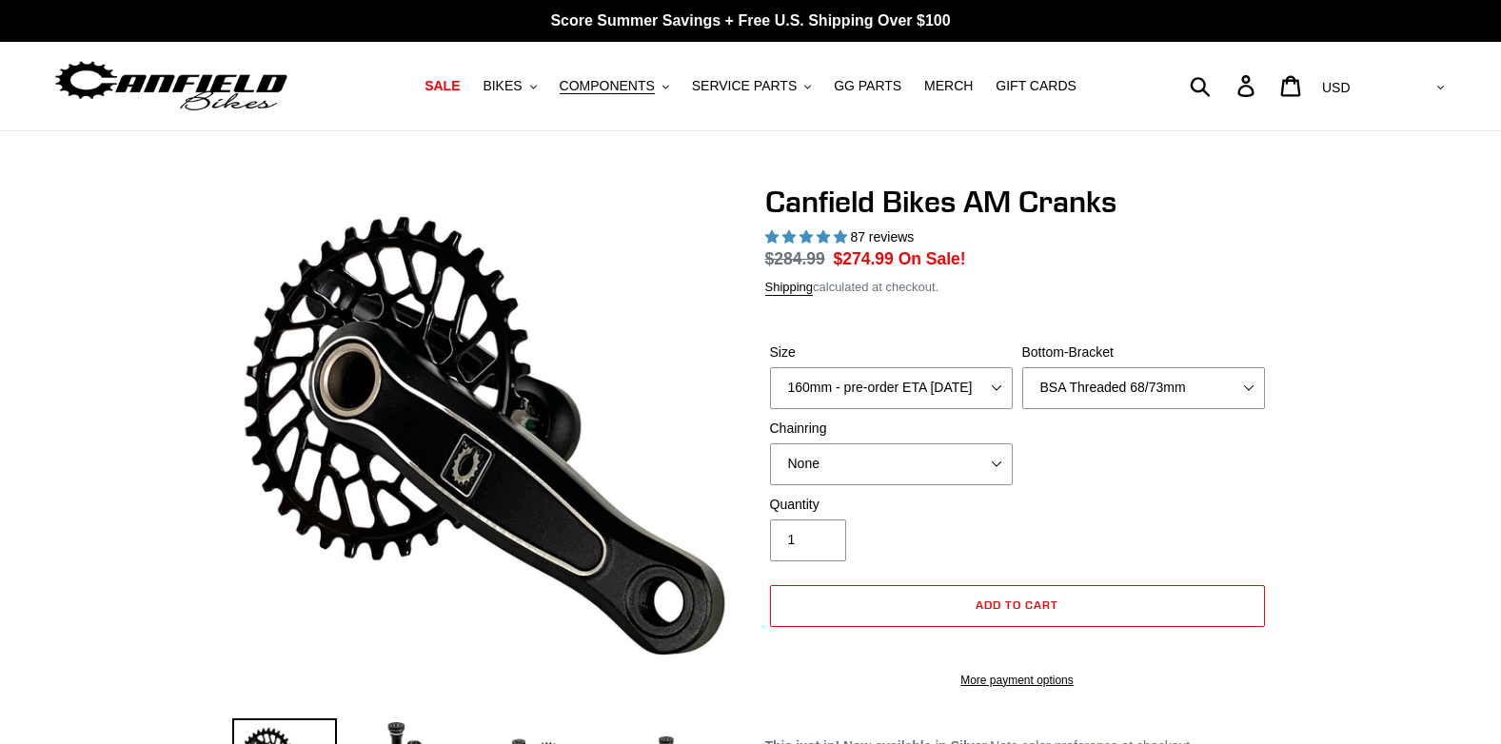
select select "highest-rating"
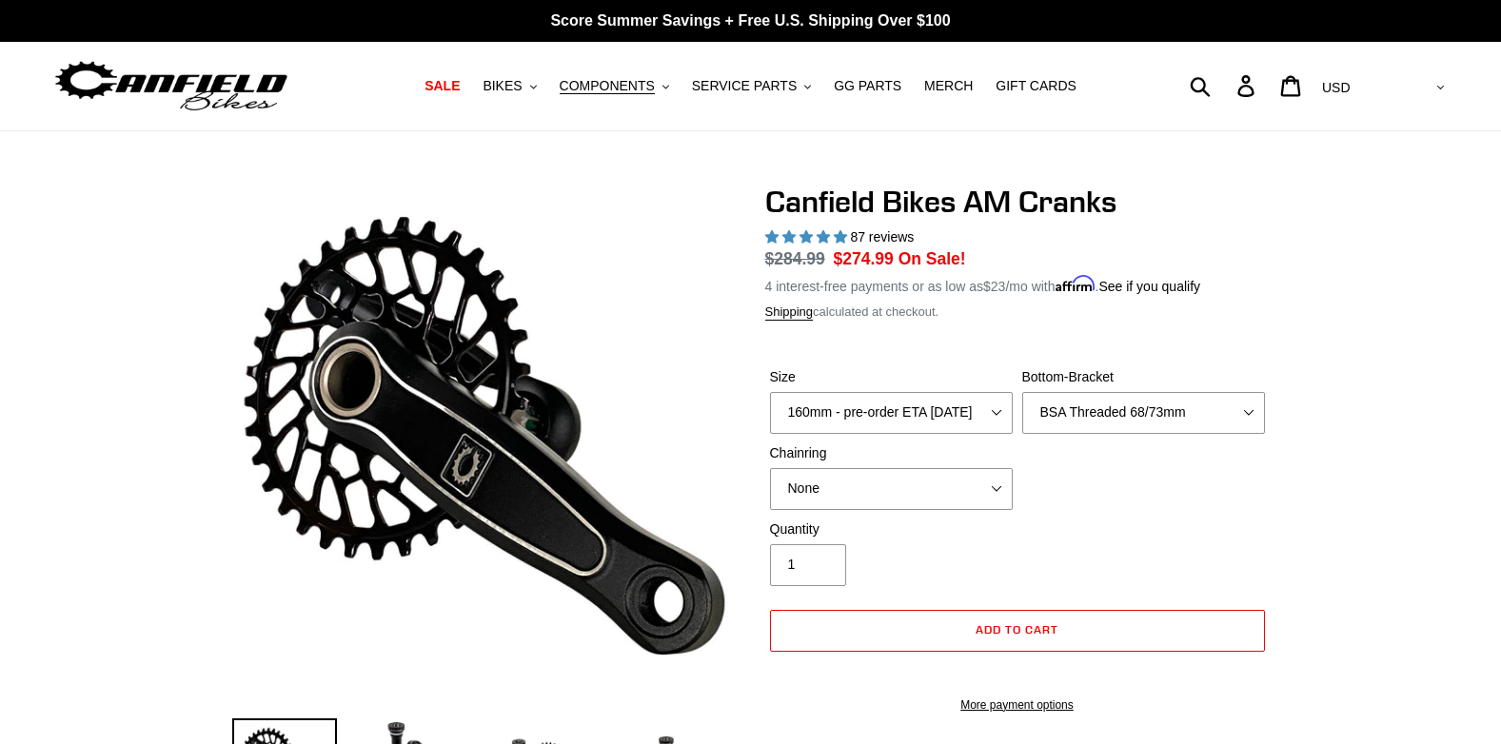
click at [195, 83] on img at bounding box center [171, 86] width 238 height 60
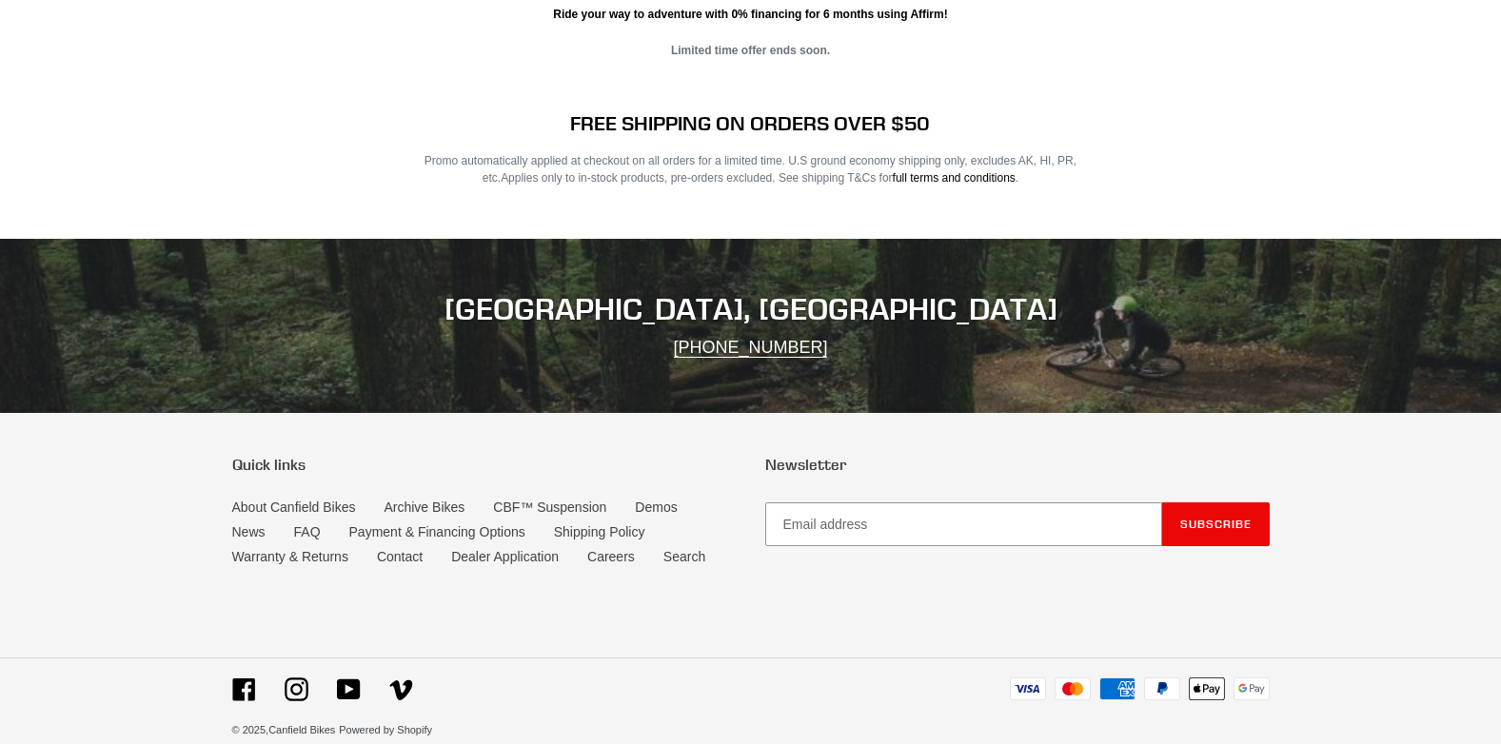
scroll to position [3116, 0]
